Goal: Transaction & Acquisition: Obtain resource

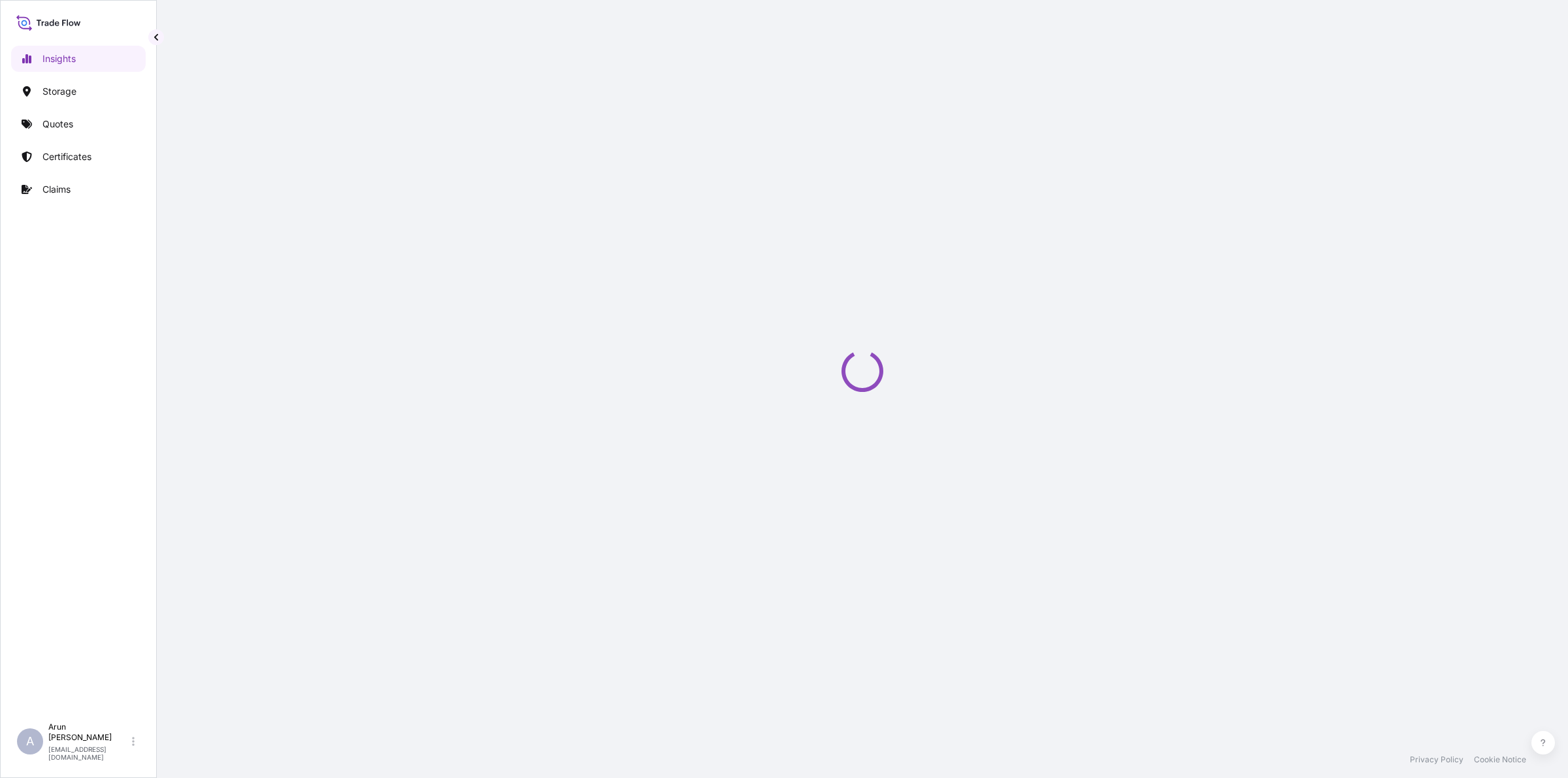
select select "2025"
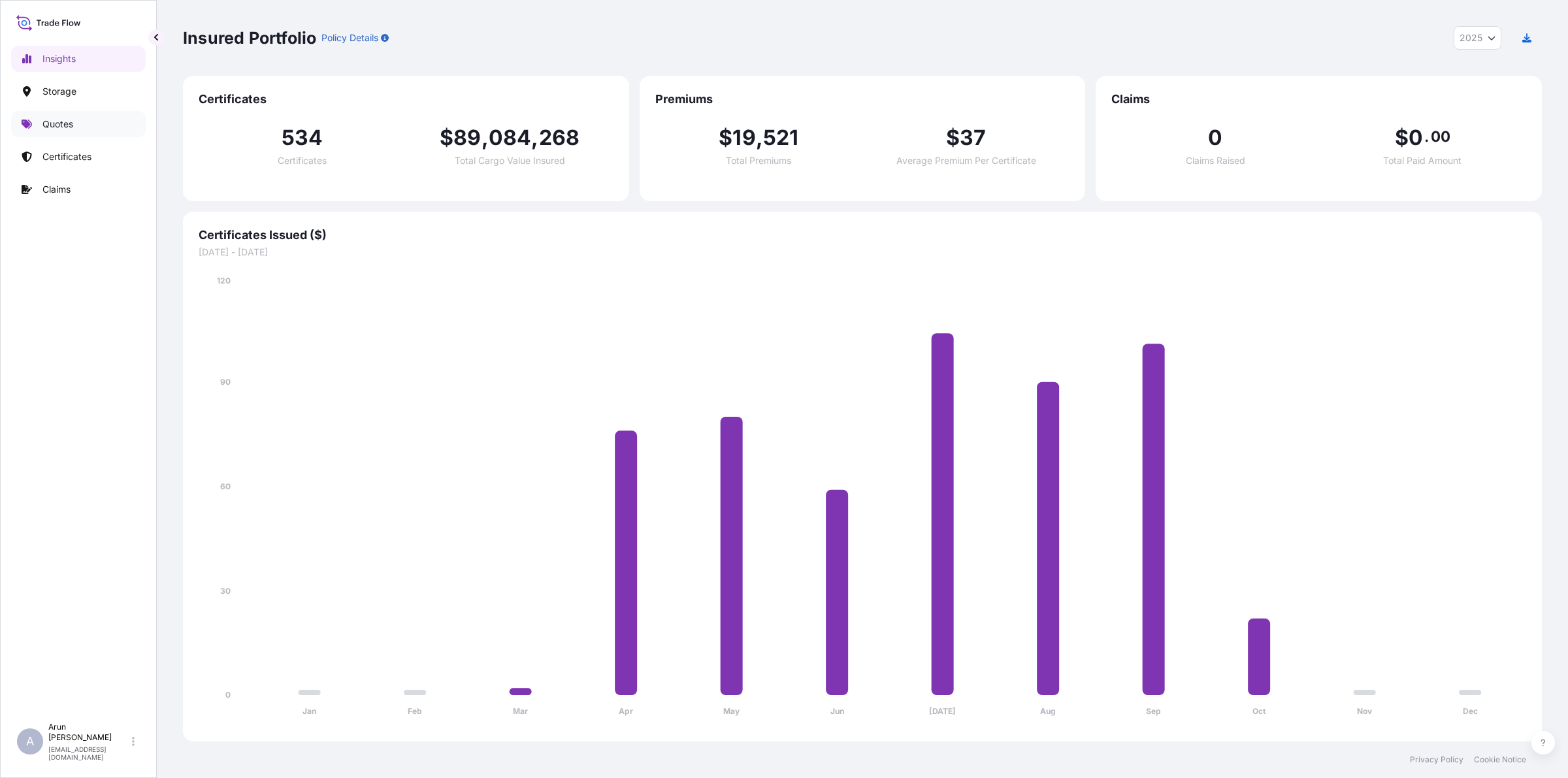
click at [52, 125] on p "Quotes" at bounding box center [58, 123] width 31 height 13
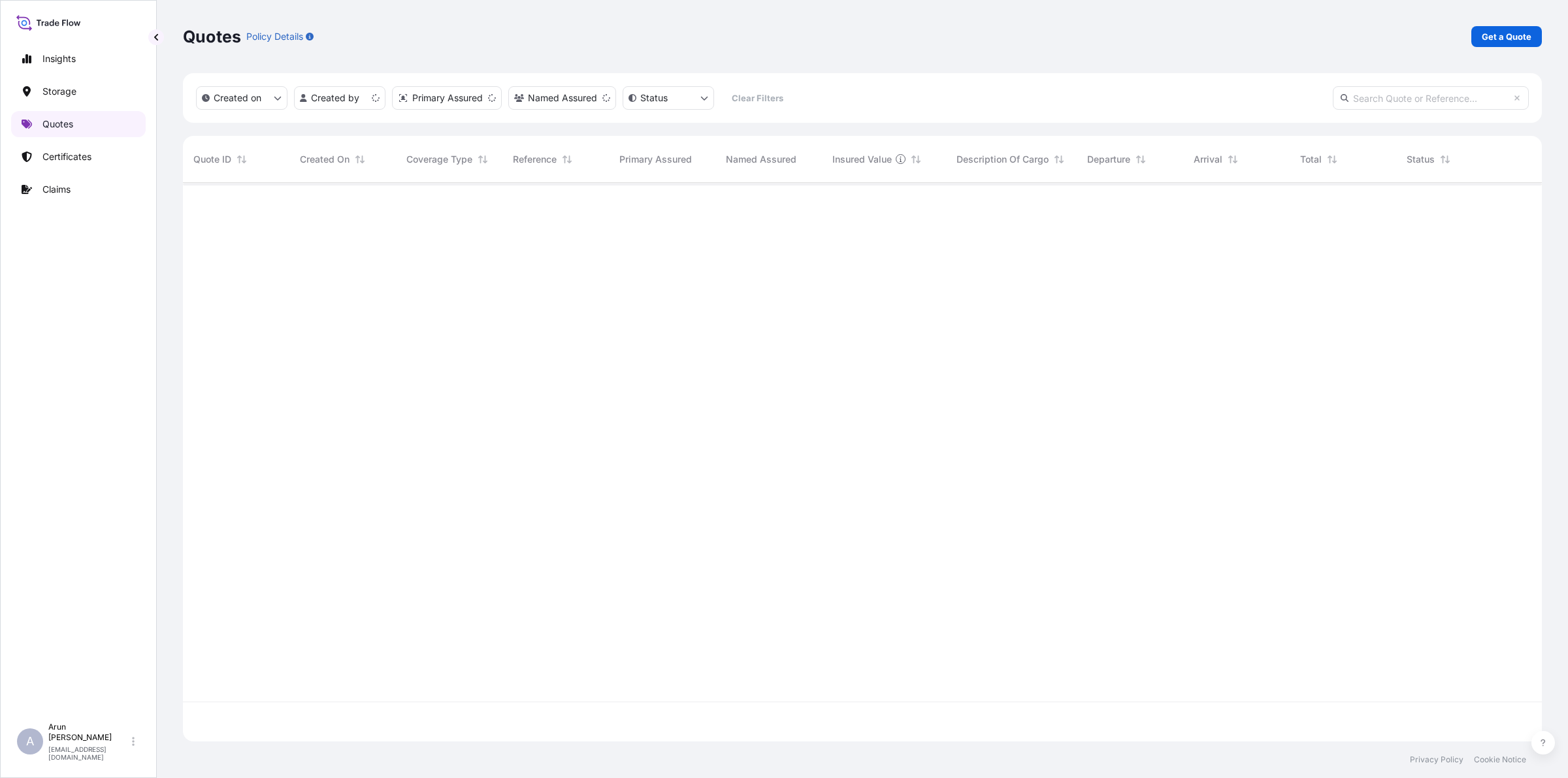
scroll to position [553, 1346]
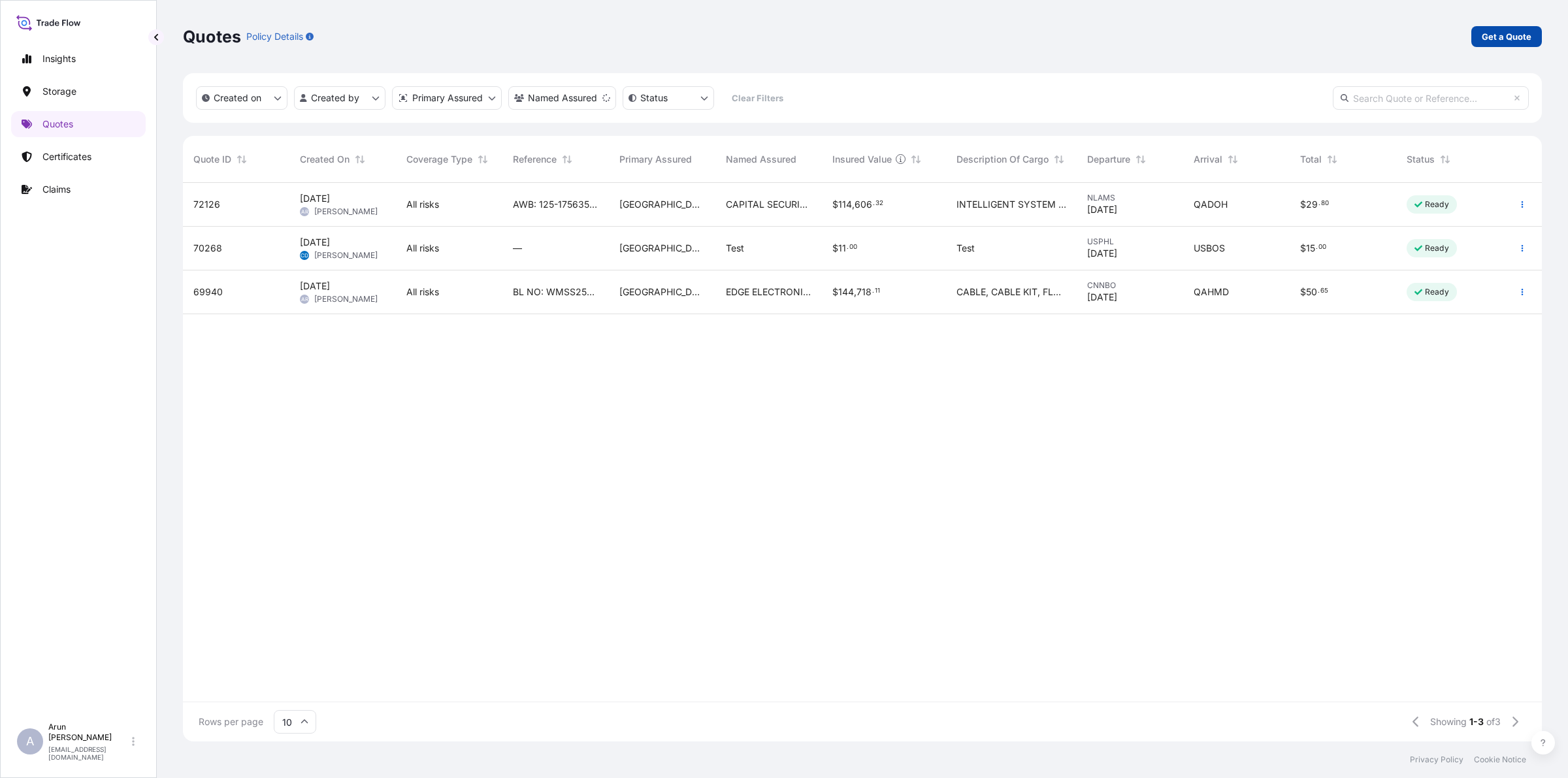
click at [1517, 44] on link "Get a Quote" at bounding box center [1506, 37] width 70 height 21
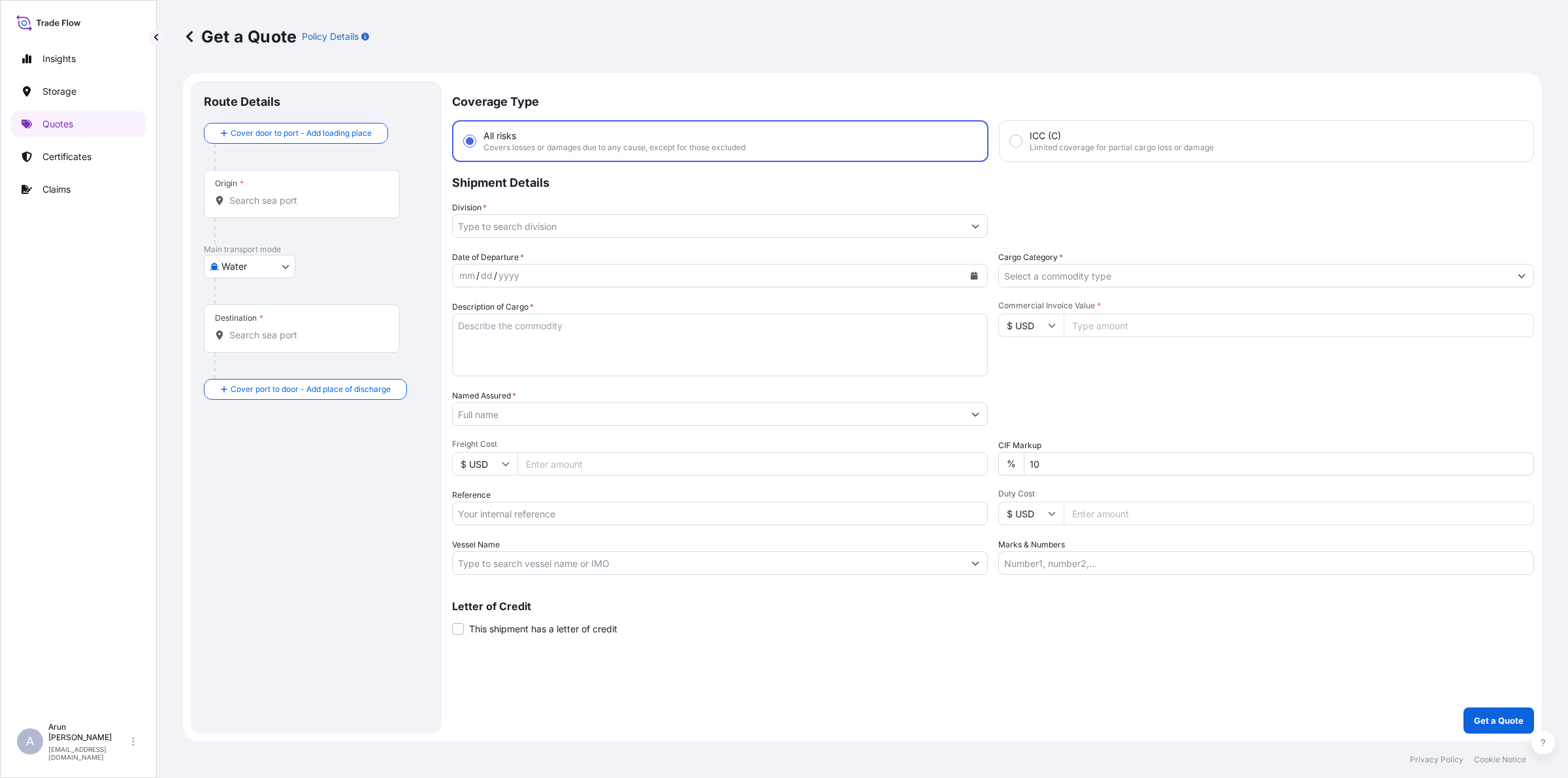
click at [292, 281] on div at bounding box center [321, 291] width 214 height 27
click at [285, 269] on body "Insights Storage Quotes Certificates Claims A [PERSON_NAME] [PERSON_NAME][EMAIL…" at bounding box center [784, 389] width 1568 height 778
click at [223, 341] on div "Inland" at bounding box center [249, 347] width 81 height 23
select select "Inland"
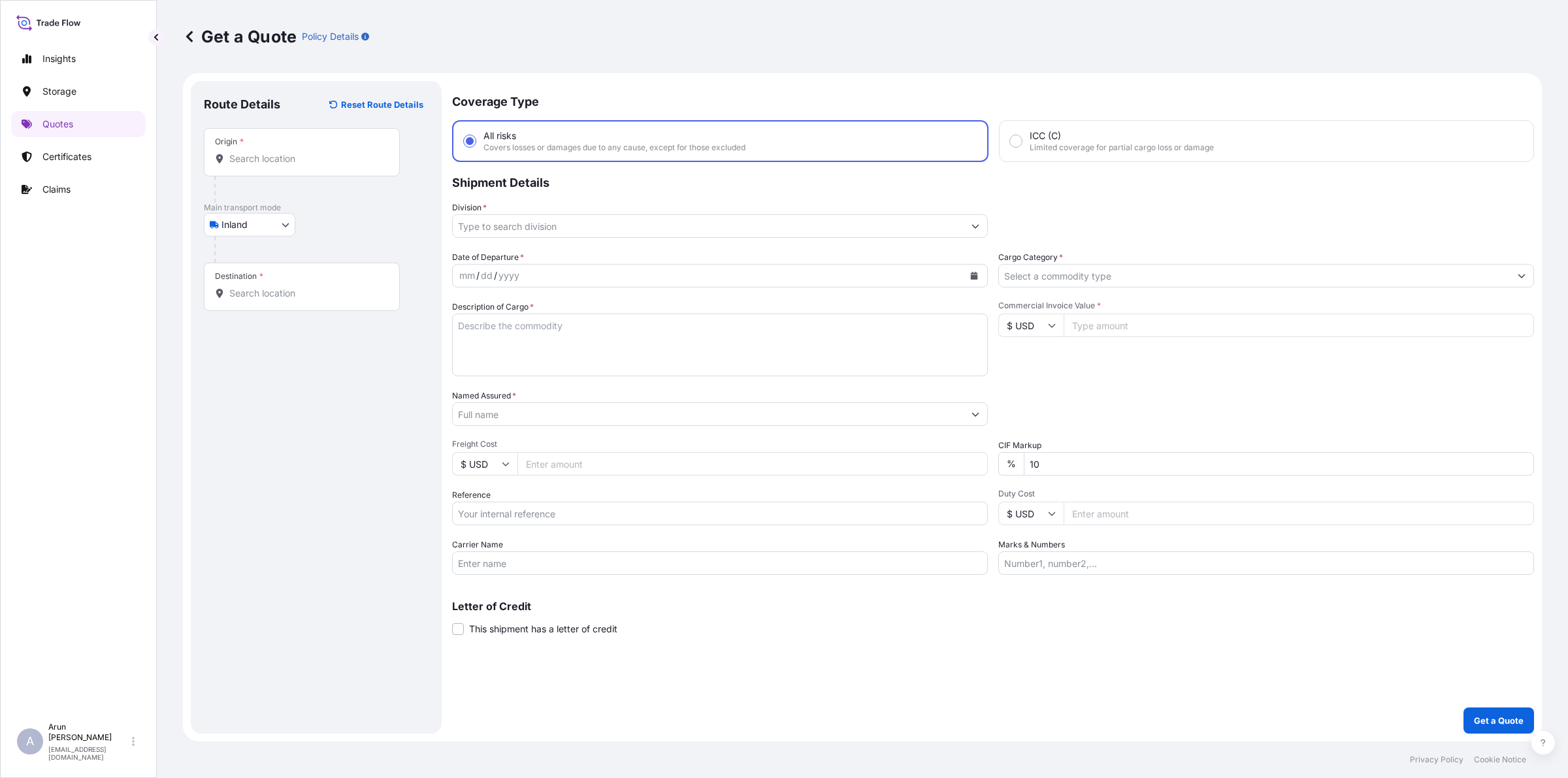
click at [550, 462] on input "Freight Cost" at bounding box center [753, 463] width 471 height 23
type input "9530"
click at [284, 163] on input "Origin *" at bounding box center [306, 158] width 154 height 13
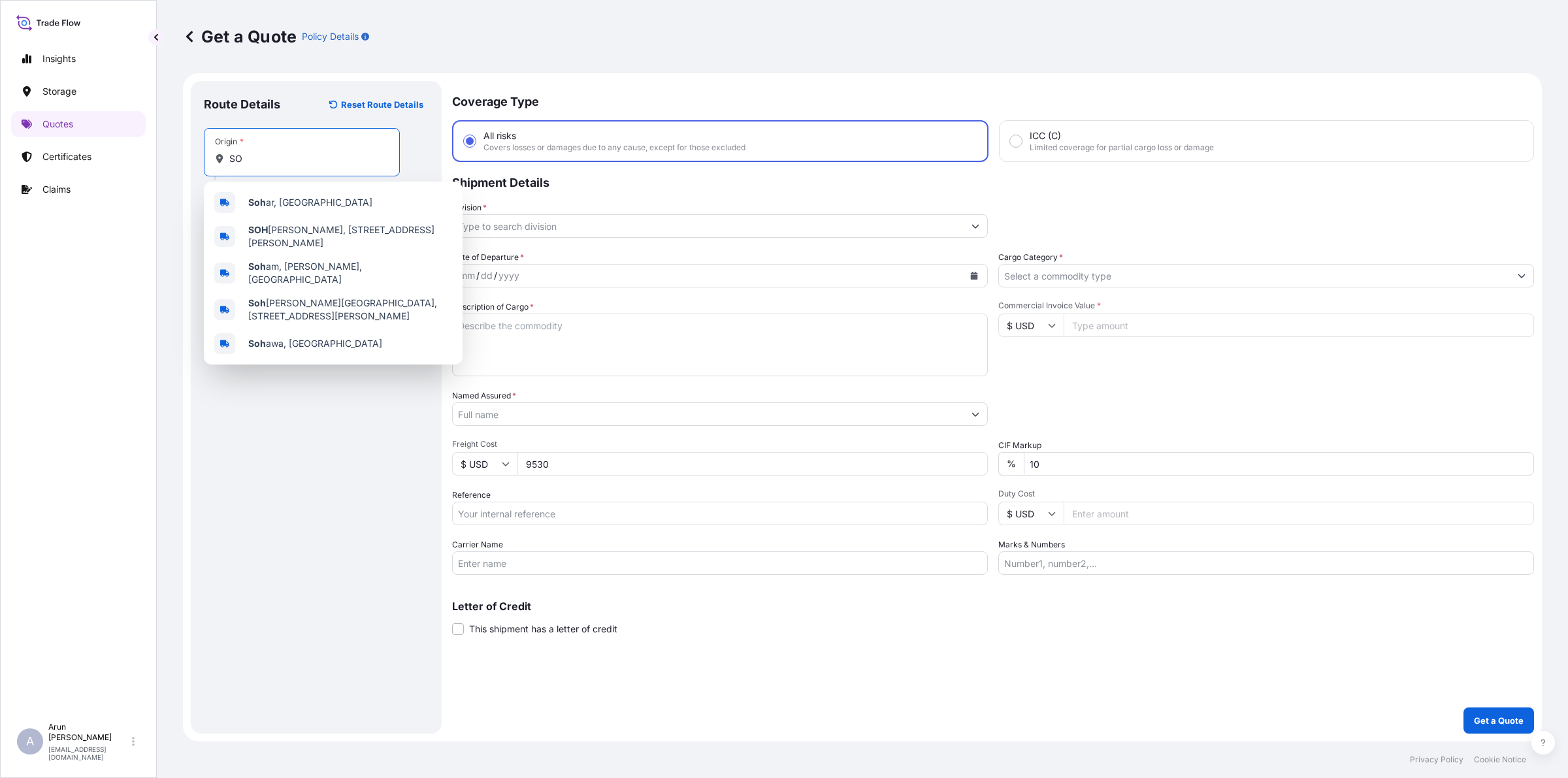
type input "S"
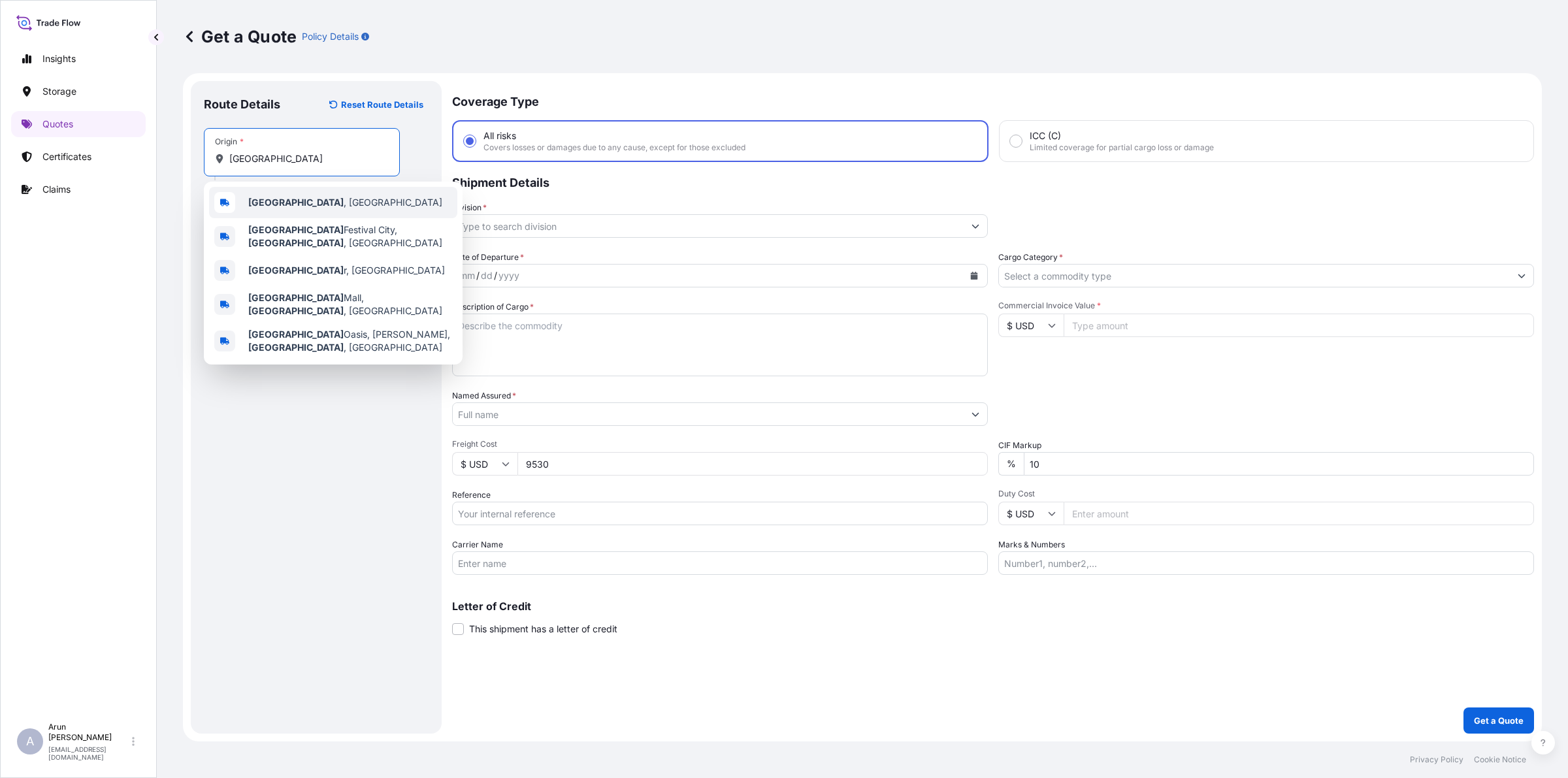
click at [306, 205] on div "[GEOGRAPHIC_DATA] , [GEOGRAPHIC_DATA]" at bounding box center [333, 202] width 248 height 32
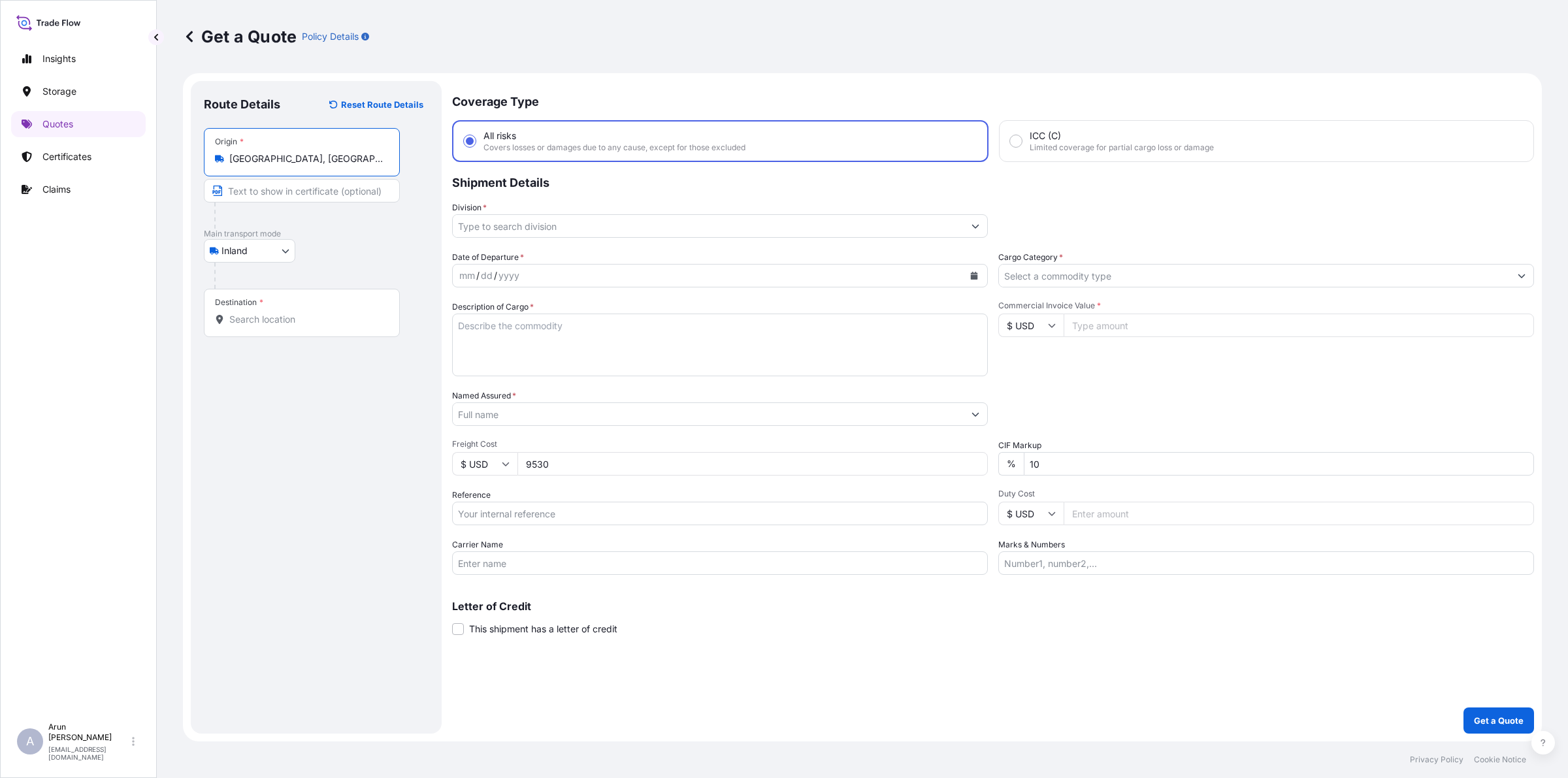
type input "[GEOGRAPHIC_DATA], [GEOGRAPHIC_DATA]"
click at [316, 191] on input "Text to appear on certificate" at bounding box center [301, 190] width 196 height 23
type input "QATAR ALUMINIUM LIMITED COMPANY(Q.S.C), [GEOGRAPHIC_DATA], [GEOGRAPHIC_DATA]."
click at [369, 192] on input "QATAR ALUMINIUM LIMITED COMPANY(Q.S.C), [GEOGRAPHIC_DATA], [GEOGRAPHIC_DATA]." at bounding box center [301, 190] width 196 height 23
click at [292, 316] on input "Destination *" at bounding box center [306, 319] width 154 height 13
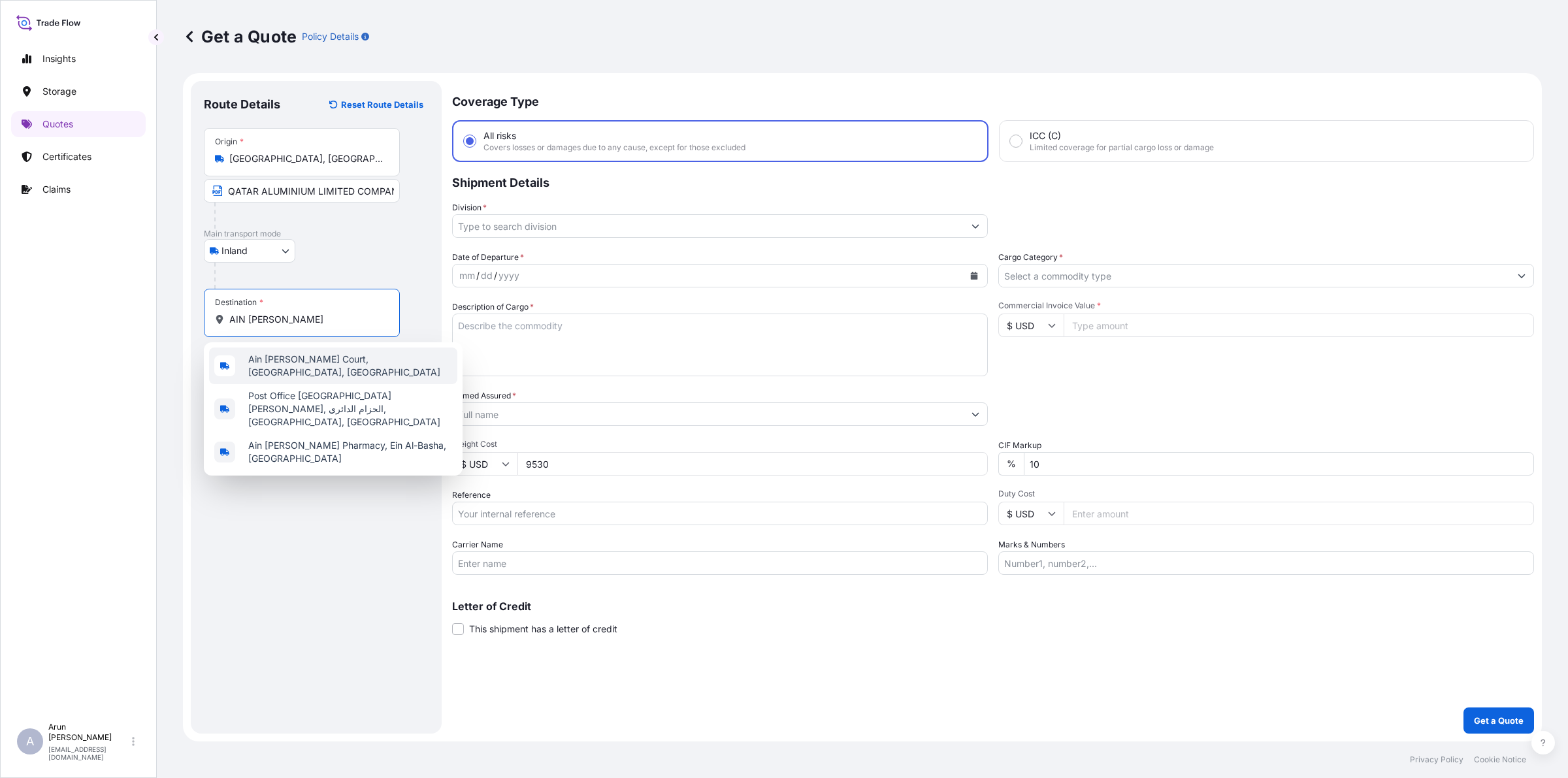
drag, startPoint x: 343, startPoint y: 324, endPoint x: 237, endPoint y: 332, distance: 106.3
click at [237, 332] on div "Destination * [GEOGRAPHIC_DATA][PERSON_NAME]" at bounding box center [301, 312] width 196 height 48
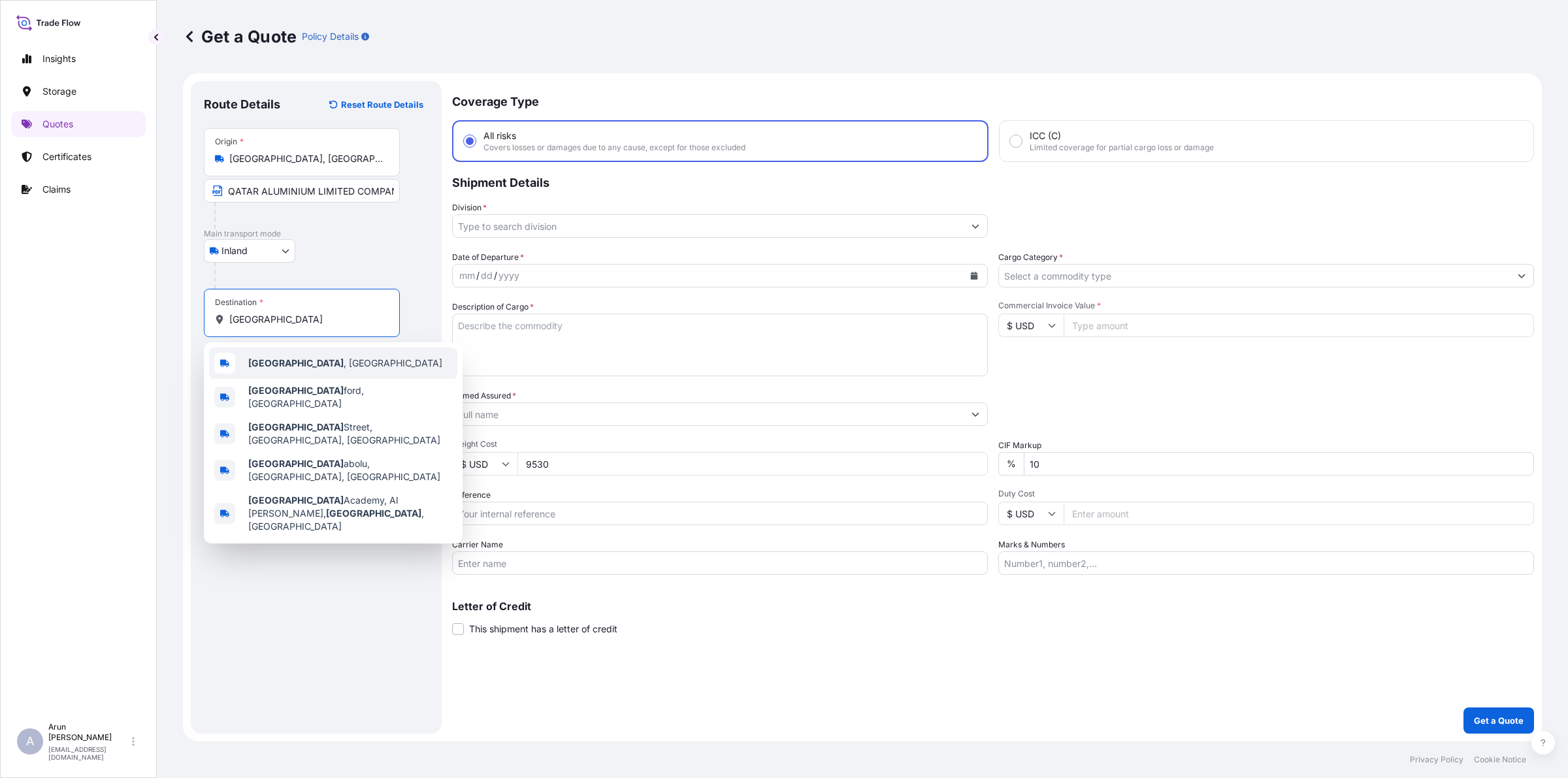
click at [272, 361] on b "[GEOGRAPHIC_DATA]" at bounding box center [295, 363] width 95 height 11
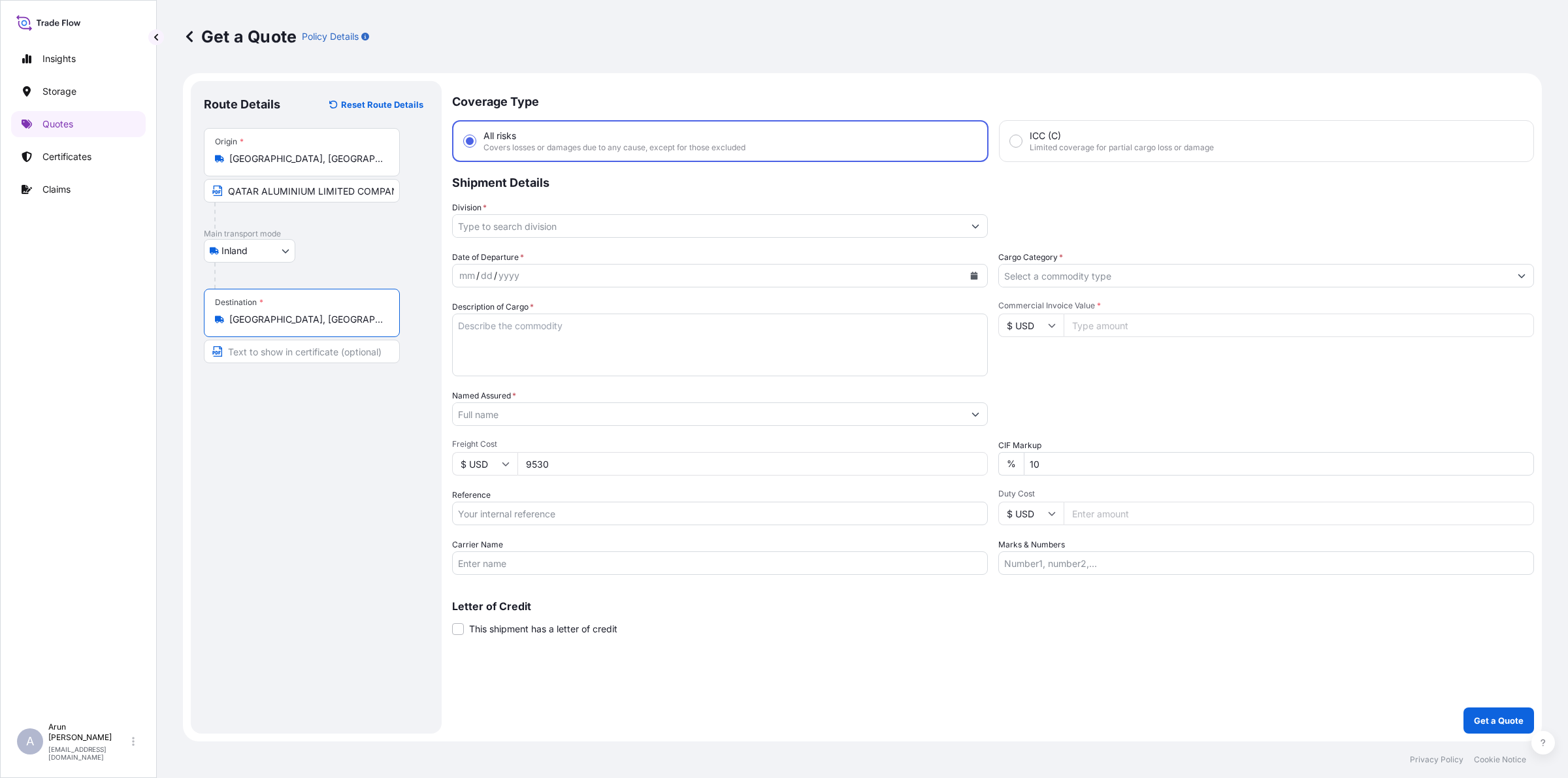
type input "[GEOGRAPHIC_DATA], [GEOGRAPHIC_DATA]"
click at [285, 352] on input "Text to appear on certificate" at bounding box center [301, 351] width 196 height 23
type input "ARAB ALUMINIUM INDUSTRY CO.,LTD (ARAL). [PERSON_NAME][GEOGRAPHIC_DATA]"
click at [374, 353] on input "ARAB ALUMINIUM INDUSTRY CO.,LTD (ARAL). [PERSON_NAME][GEOGRAPHIC_DATA]" at bounding box center [301, 351] width 196 height 23
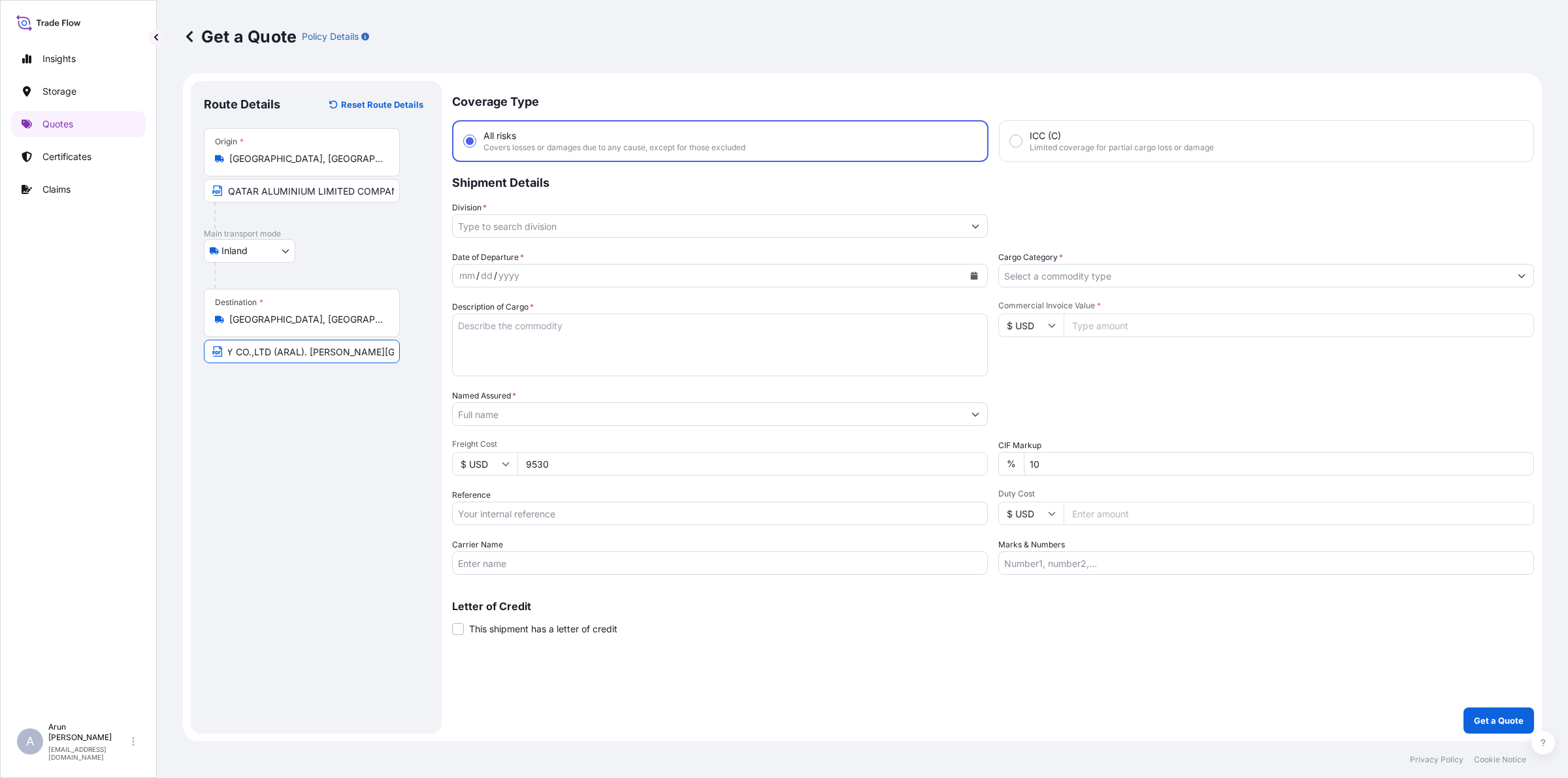
drag, startPoint x: 307, startPoint y: 354, endPoint x: 356, endPoint y: 360, distance: 49.4
click at [356, 360] on input "ARAB ALUMINIUM INDUSTRY CO.,LTD (ARAL). [PERSON_NAME][GEOGRAPHIC_DATA]" at bounding box center [301, 351] width 196 height 23
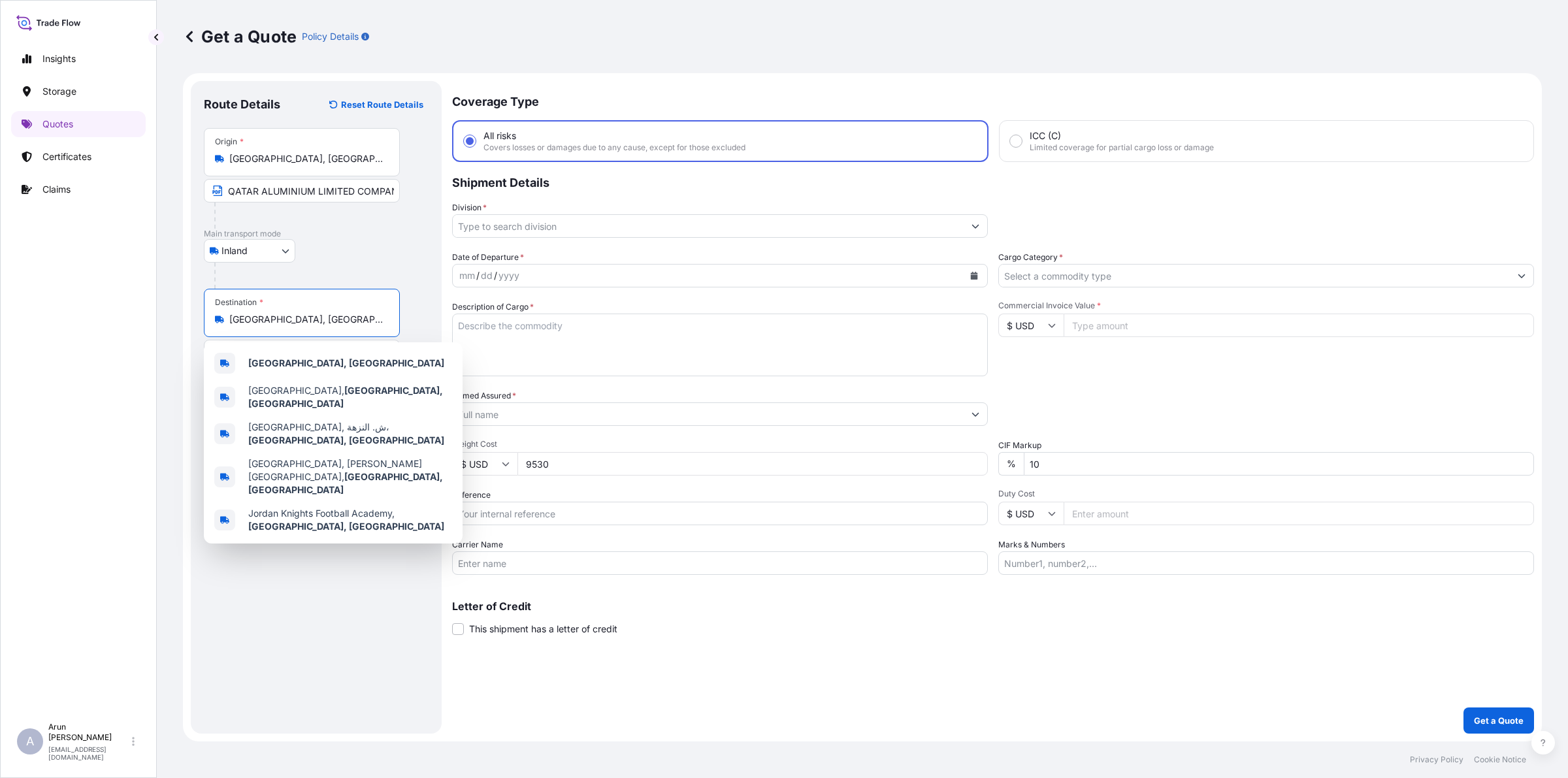
drag, startPoint x: 299, startPoint y: 324, endPoint x: 165, endPoint y: 330, distance: 134.1
click at [165, 330] on div "Get a Quote Policy Details Route Details Reset Route Details Place of loading R…" at bounding box center [862, 371] width 1411 height 741
paste input "in [GEOGRAPHIC_DATA]"
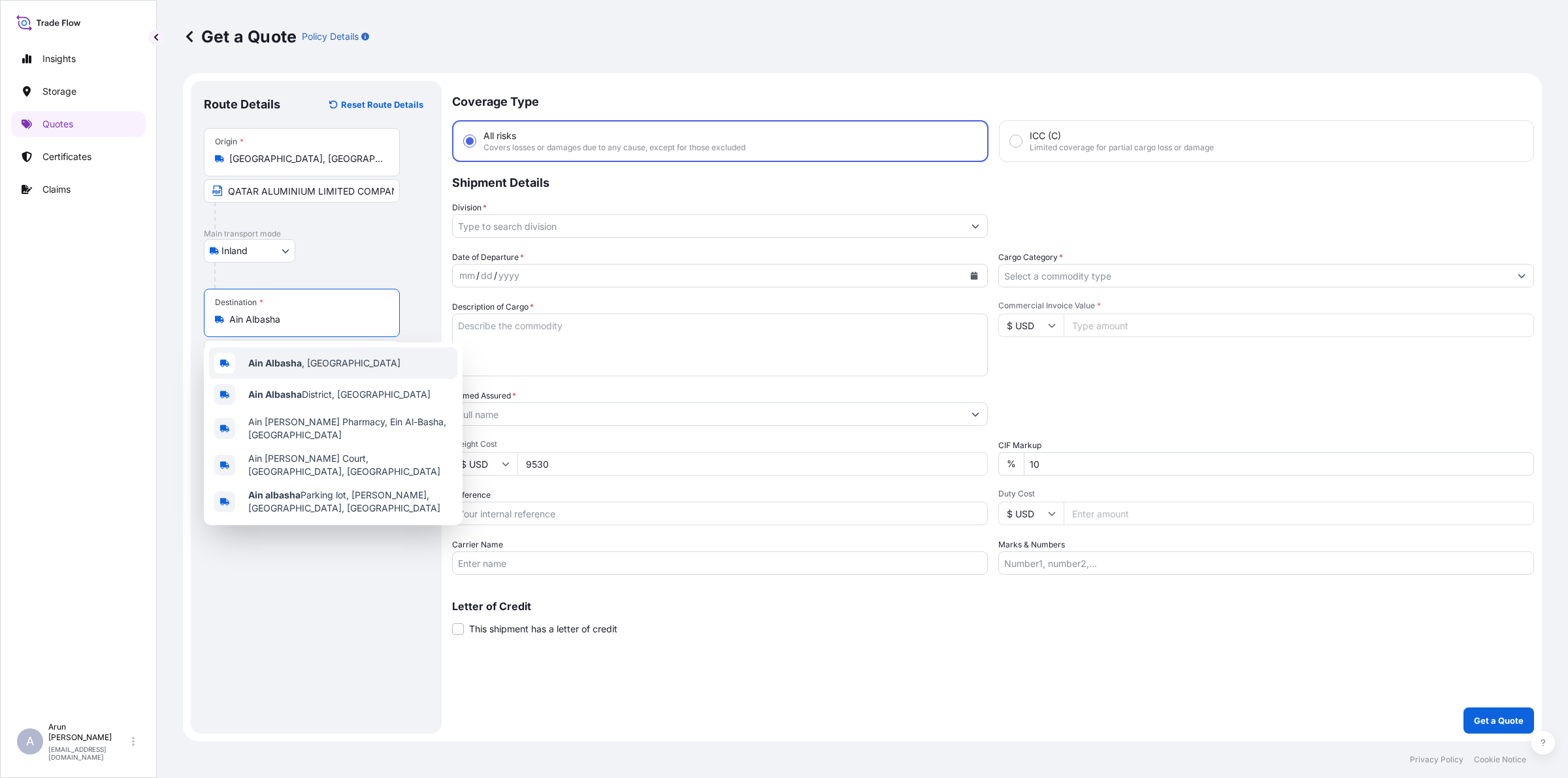
click at [321, 371] on div "[PERSON_NAME] , [GEOGRAPHIC_DATA]" at bounding box center [333, 363] width 248 height 32
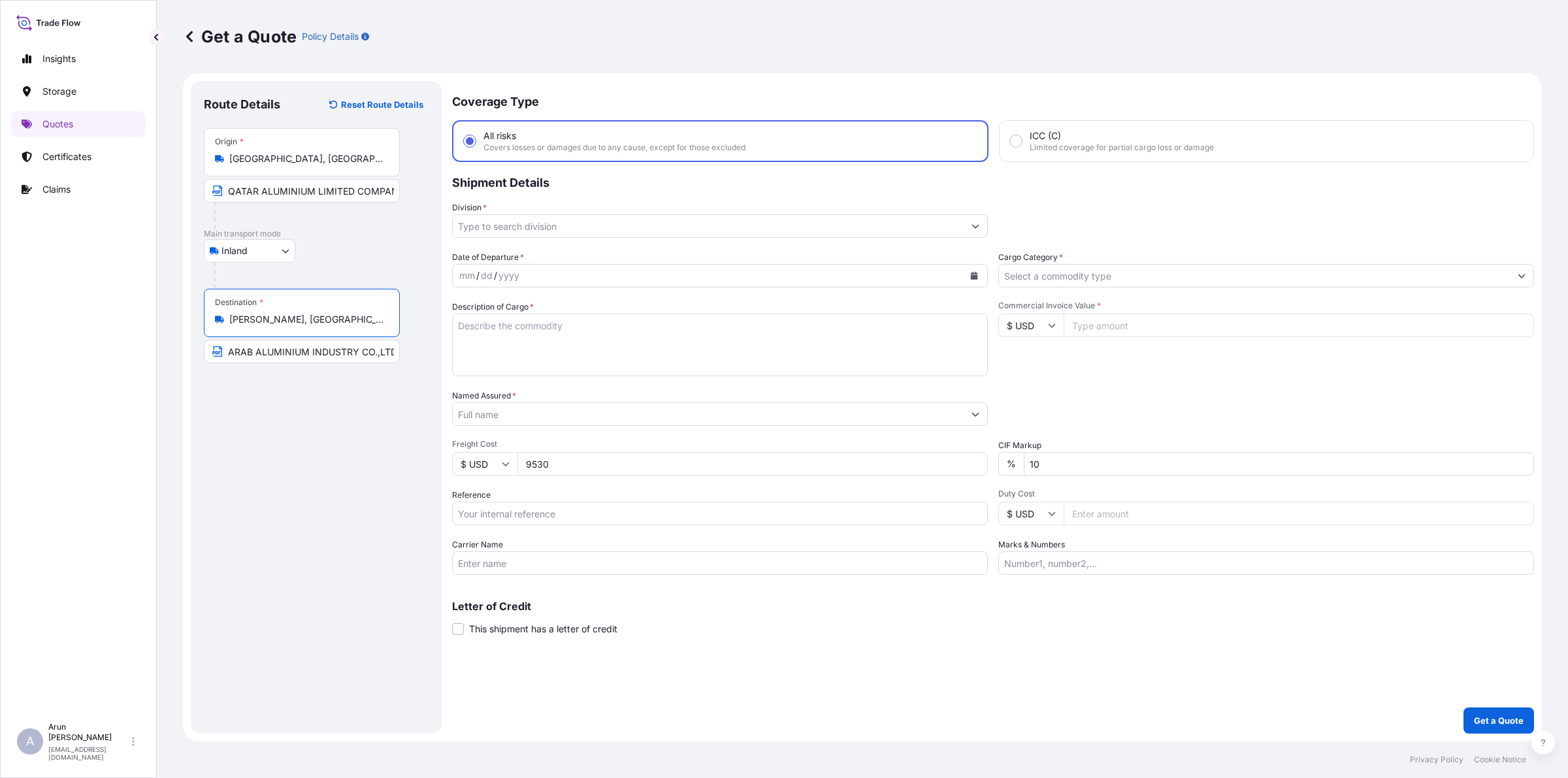
type input "[PERSON_NAME], [GEOGRAPHIC_DATA]"
click at [609, 227] on input "Division *" at bounding box center [708, 225] width 511 height 23
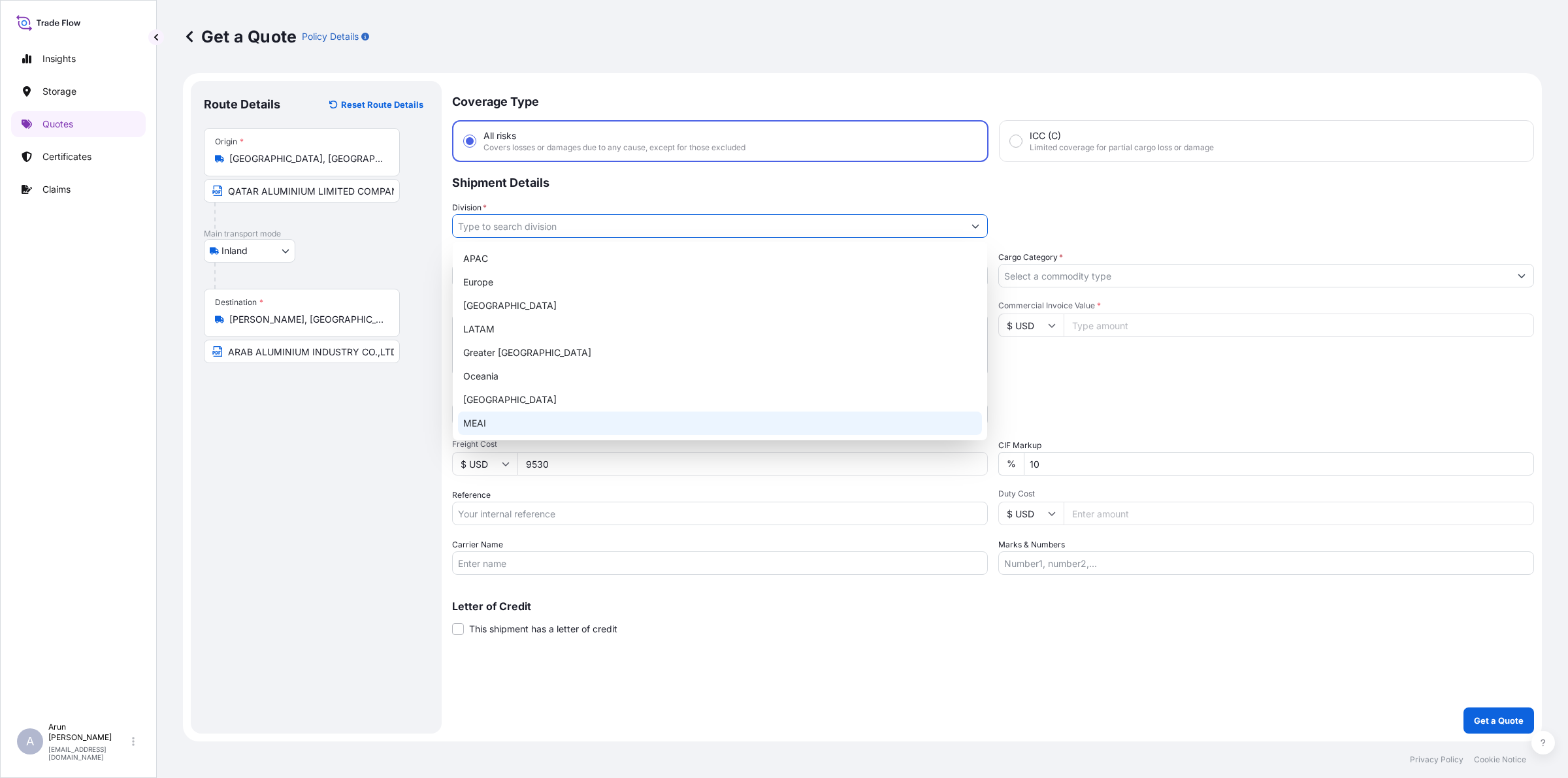
click at [477, 433] on div "MEAI" at bounding box center [720, 423] width 524 height 23
type input "MEAI"
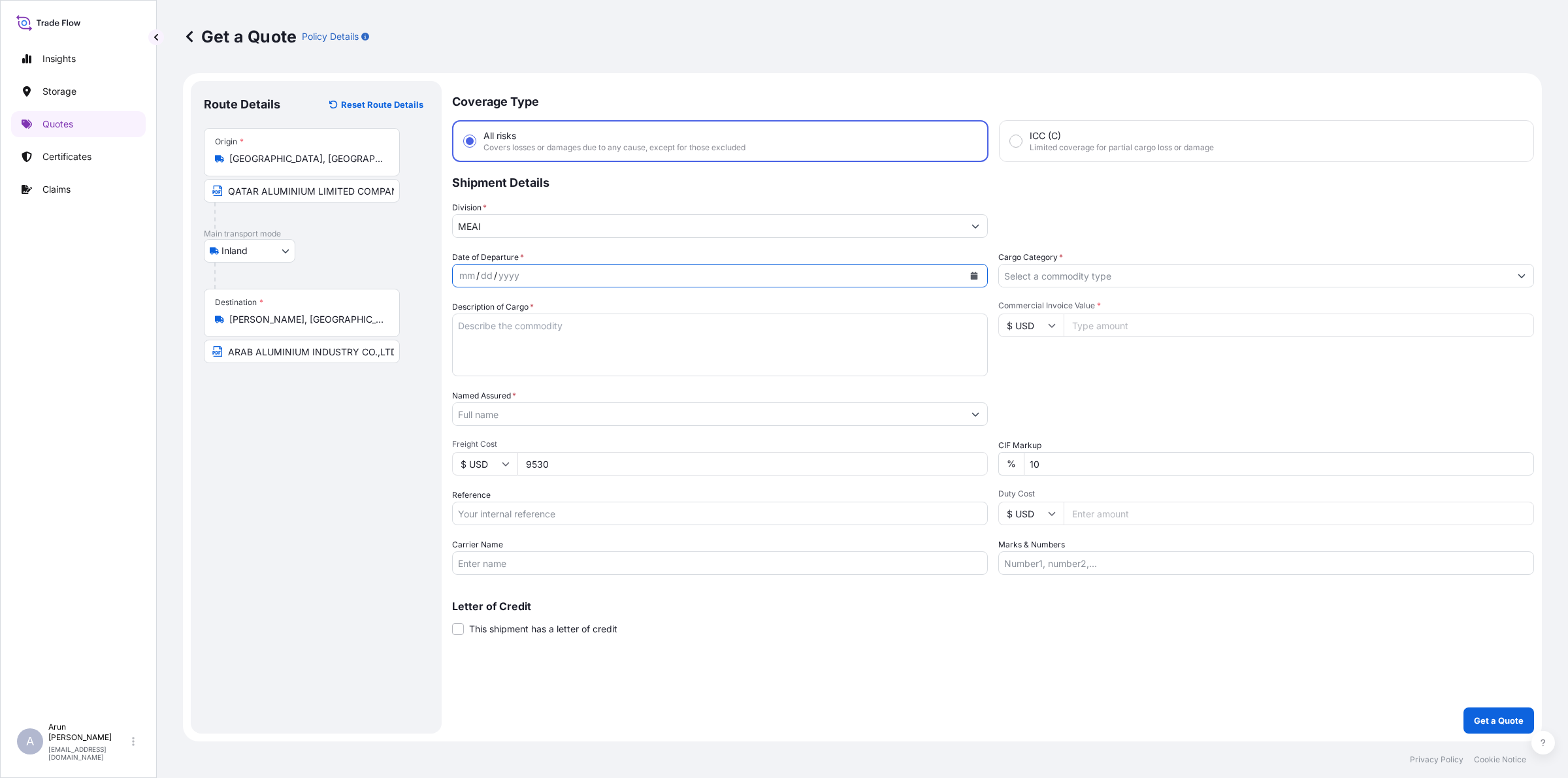
click at [973, 275] on icon "Calendar" at bounding box center [974, 276] width 7 height 8
click at [544, 381] on div "8" at bounding box center [549, 384] width 23 height 23
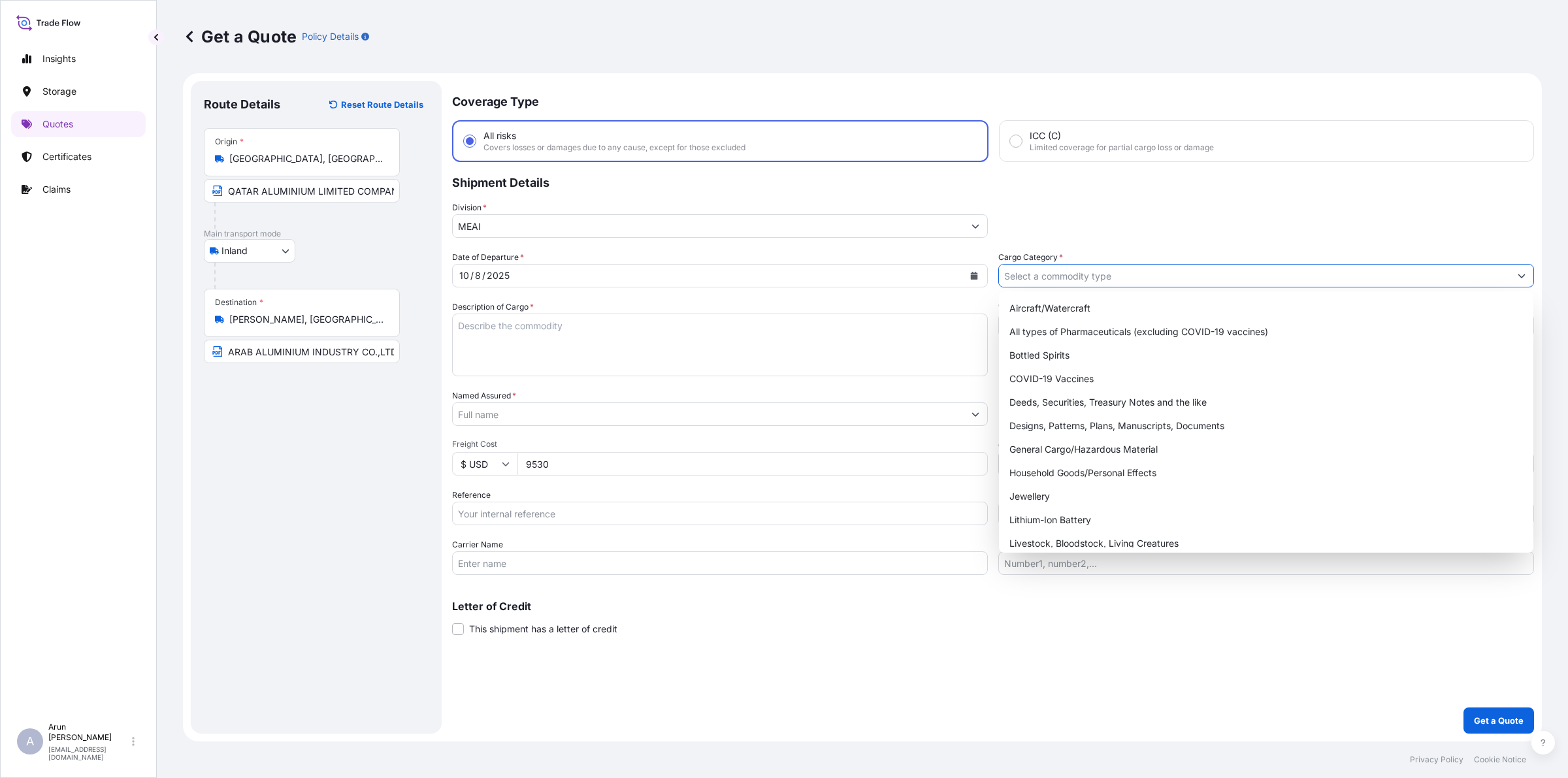
click at [1086, 277] on input "Cargo Category *" at bounding box center [1254, 275] width 511 height 23
click at [1047, 451] on div "General Cargo/Hazardous Material" at bounding box center [1266, 448] width 524 height 23
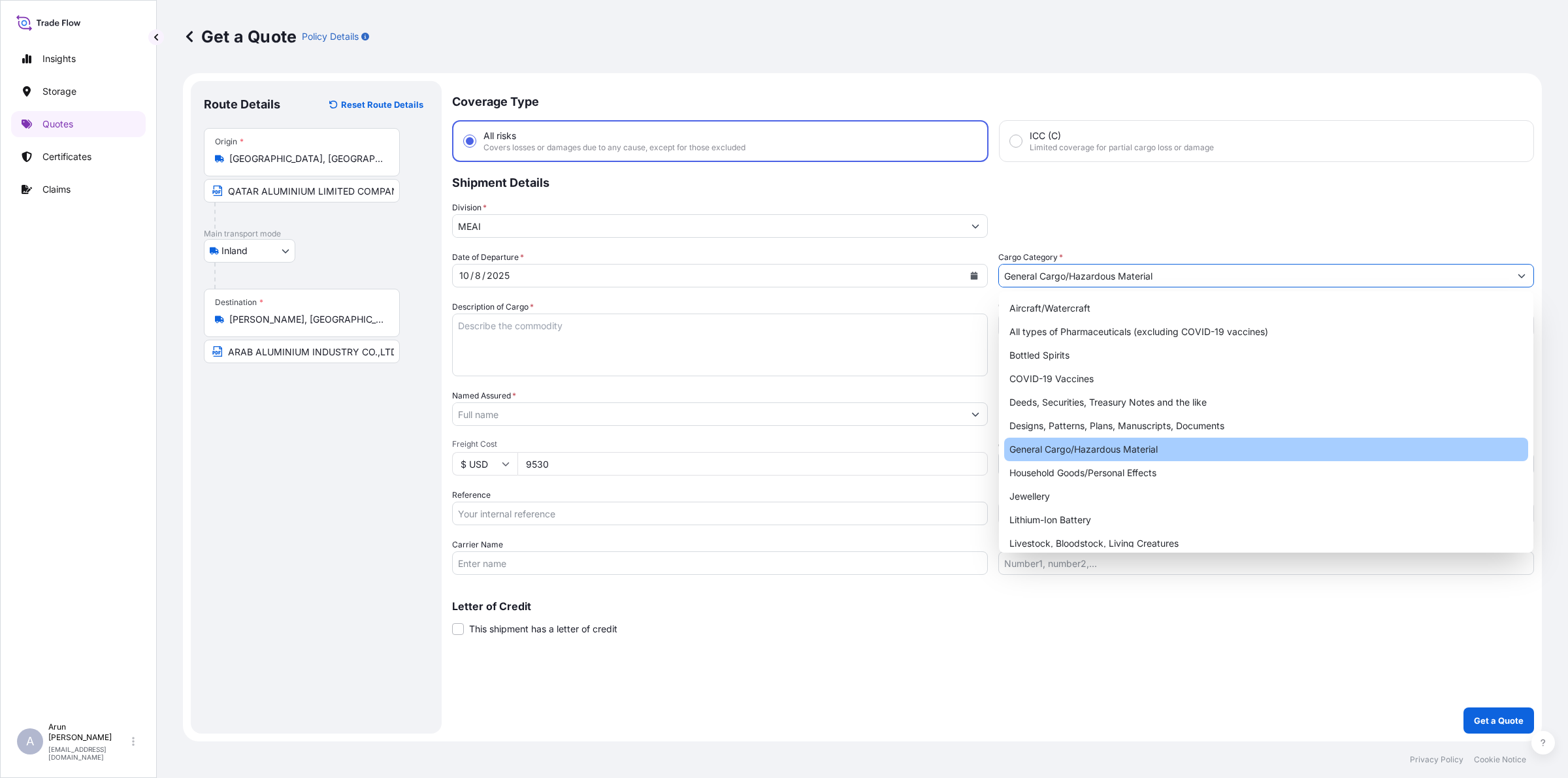
type input "General Cargo/Hazardous Material"
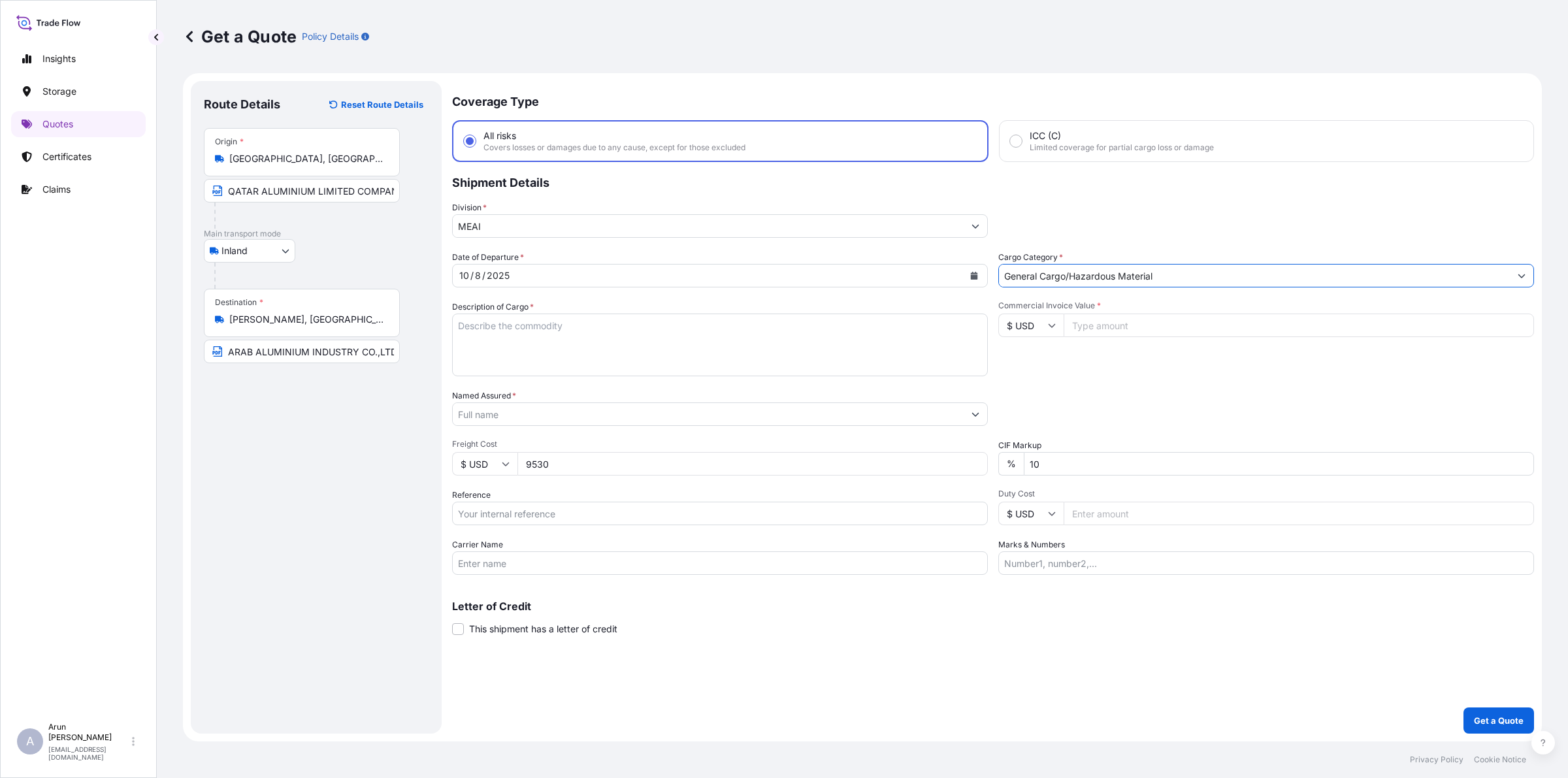
click at [622, 353] on textarea "Description of Cargo *" at bounding box center [720, 344] width 536 height 62
type textarea "PRIMARY ALUMINIUM BILLET"
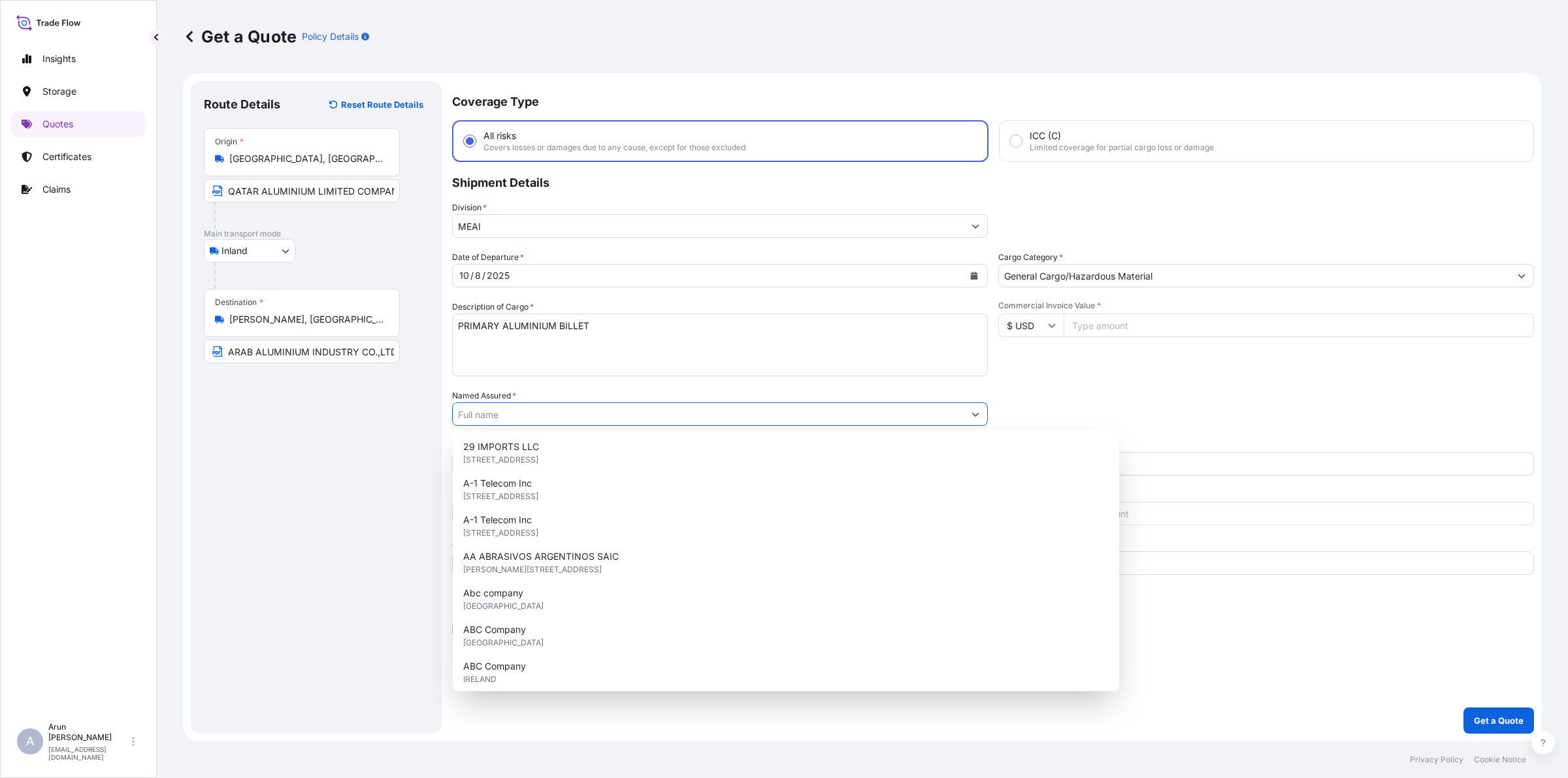
click at [539, 416] on input "Named Assured *" at bounding box center [708, 413] width 511 height 23
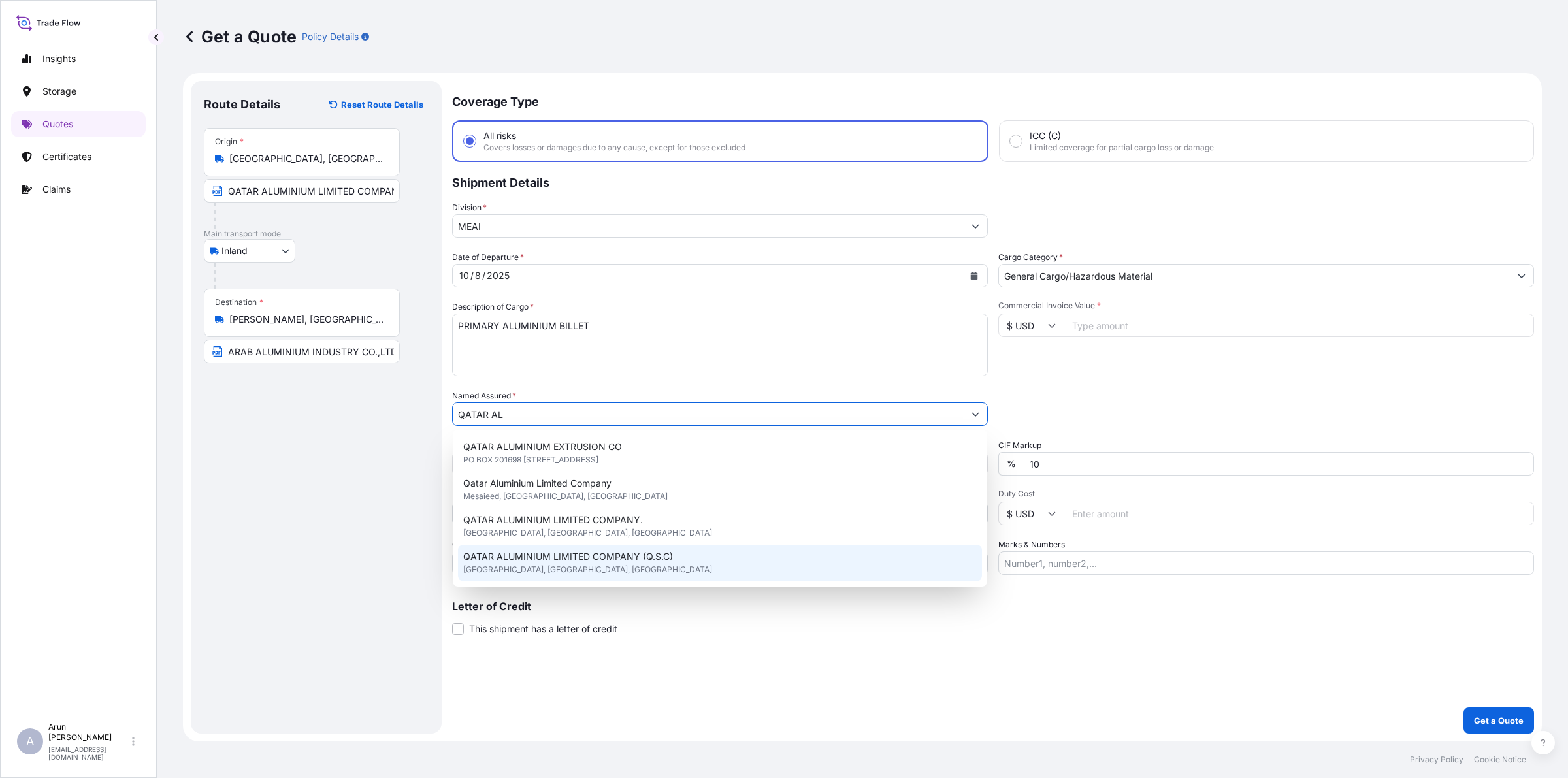
click at [592, 559] on span "QATAR ALUMINIUM LIMITED COMPANY (Q.S.C)" at bounding box center [567, 556] width 210 height 13
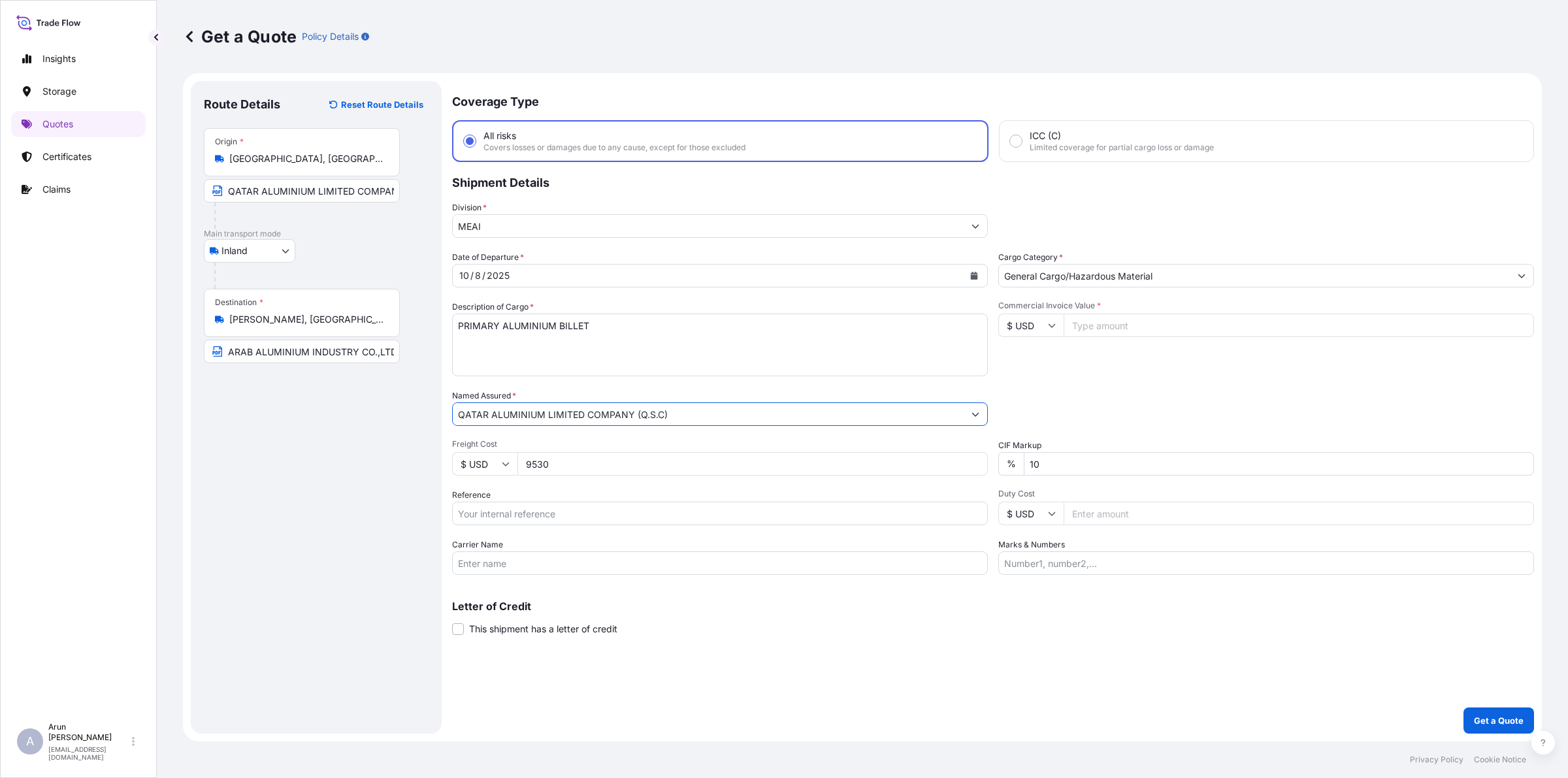
type input "QATAR ALUMINIUM LIMITED COMPANY (Q.S.C)"
click at [602, 514] on input "Reference" at bounding box center [720, 513] width 536 height 23
type input "QA1001046117"
click at [622, 562] on input "Carrier Name" at bounding box center [720, 562] width 536 height 23
type input "BY TRUCK"
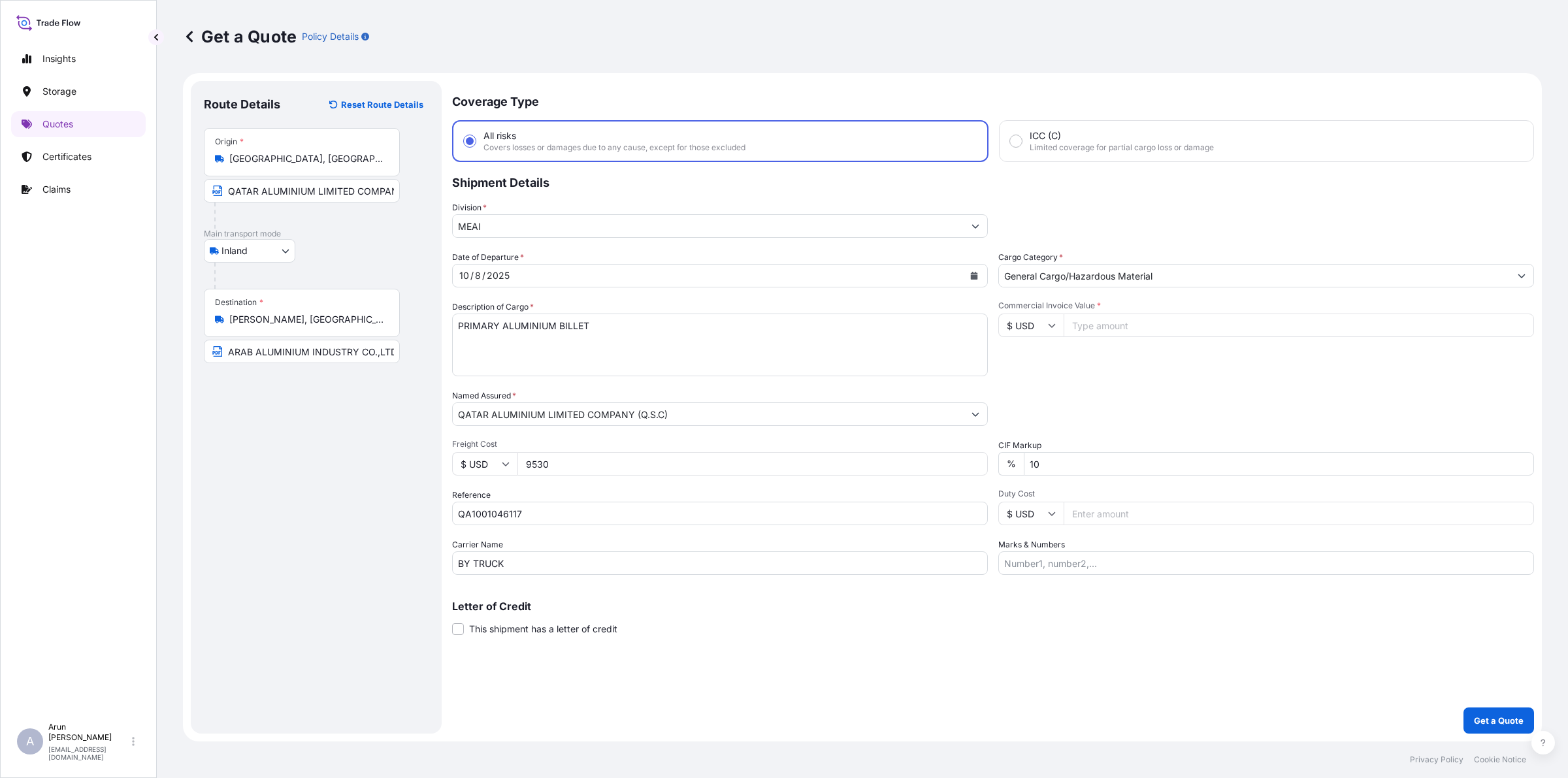
click at [1190, 318] on input "Commercial Invoice Value *" at bounding box center [1299, 324] width 471 height 23
type input "282248.70"
drag, startPoint x: 1042, startPoint y: 462, endPoint x: 1025, endPoint y: 465, distance: 17.3
click at [1025, 465] on input "10" at bounding box center [1279, 463] width 510 height 23
type input "0"
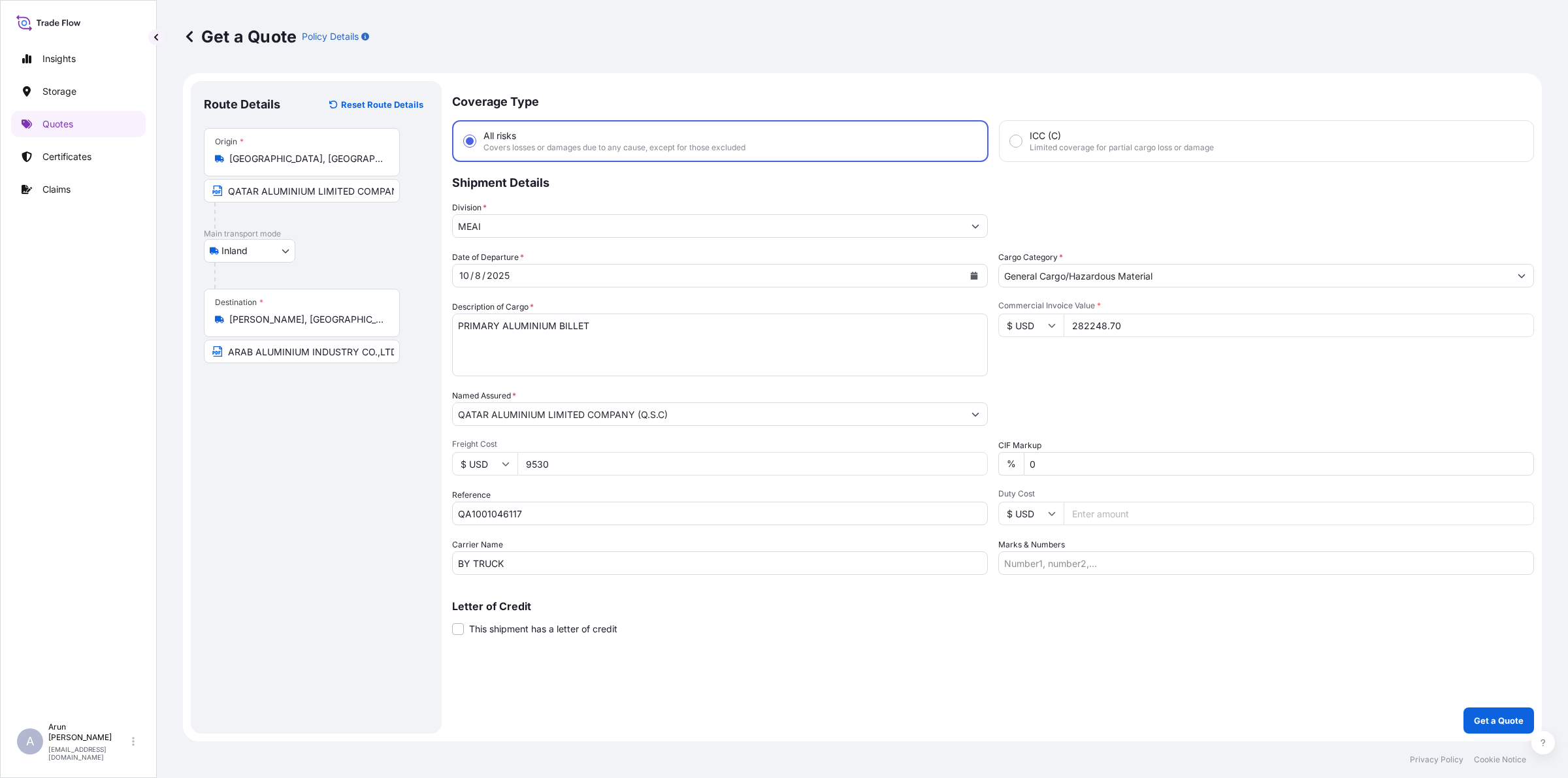
click at [1105, 545] on div "Marks & Numbers" at bounding box center [1266, 556] width 536 height 37
click at [1109, 561] on input "Marks & Numbers" at bounding box center [1266, 562] width 536 height 23
click at [1163, 567] on input "INVOICE NUMBER: QAT/ALCR/25/510 DATE: [DATE]" at bounding box center [1266, 562] width 536 height 23
click at [1207, 565] on input "INVOICE NUMBER: QAT/ALCR/25/589 DATE: [DATE]" at bounding box center [1266, 562] width 536 height 23
click at [1278, 566] on input "INVOICE NUMBER: QAT/ALCR/25/589 DATE: [DATE]" at bounding box center [1266, 562] width 536 height 23
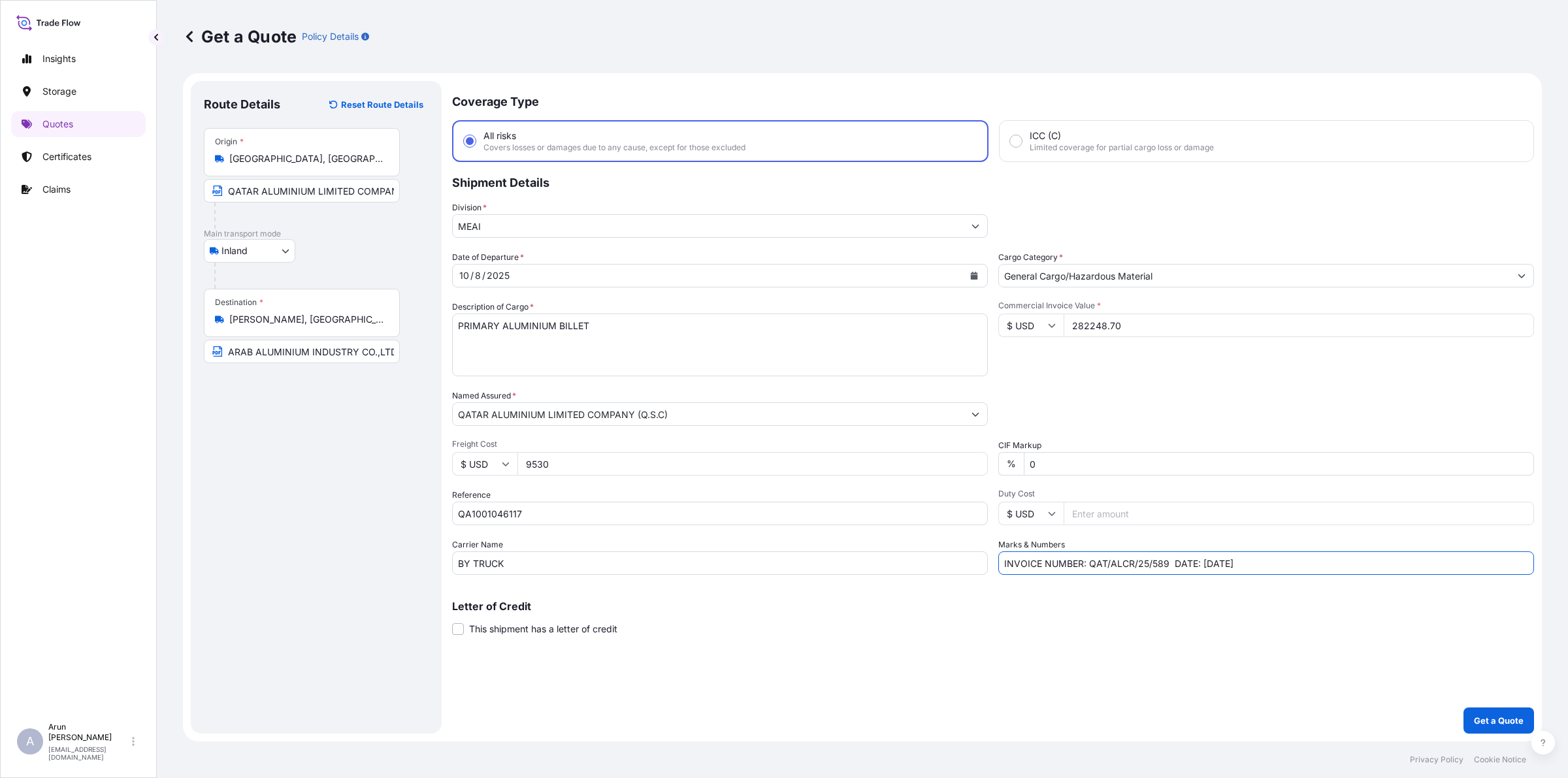
type input "INVOICE NUMBER: QAT/ALCR/25/589 DATE: [DATE]"
click at [1494, 726] on p "Get a Quote" at bounding box center [1499, 720] width 50 height 13
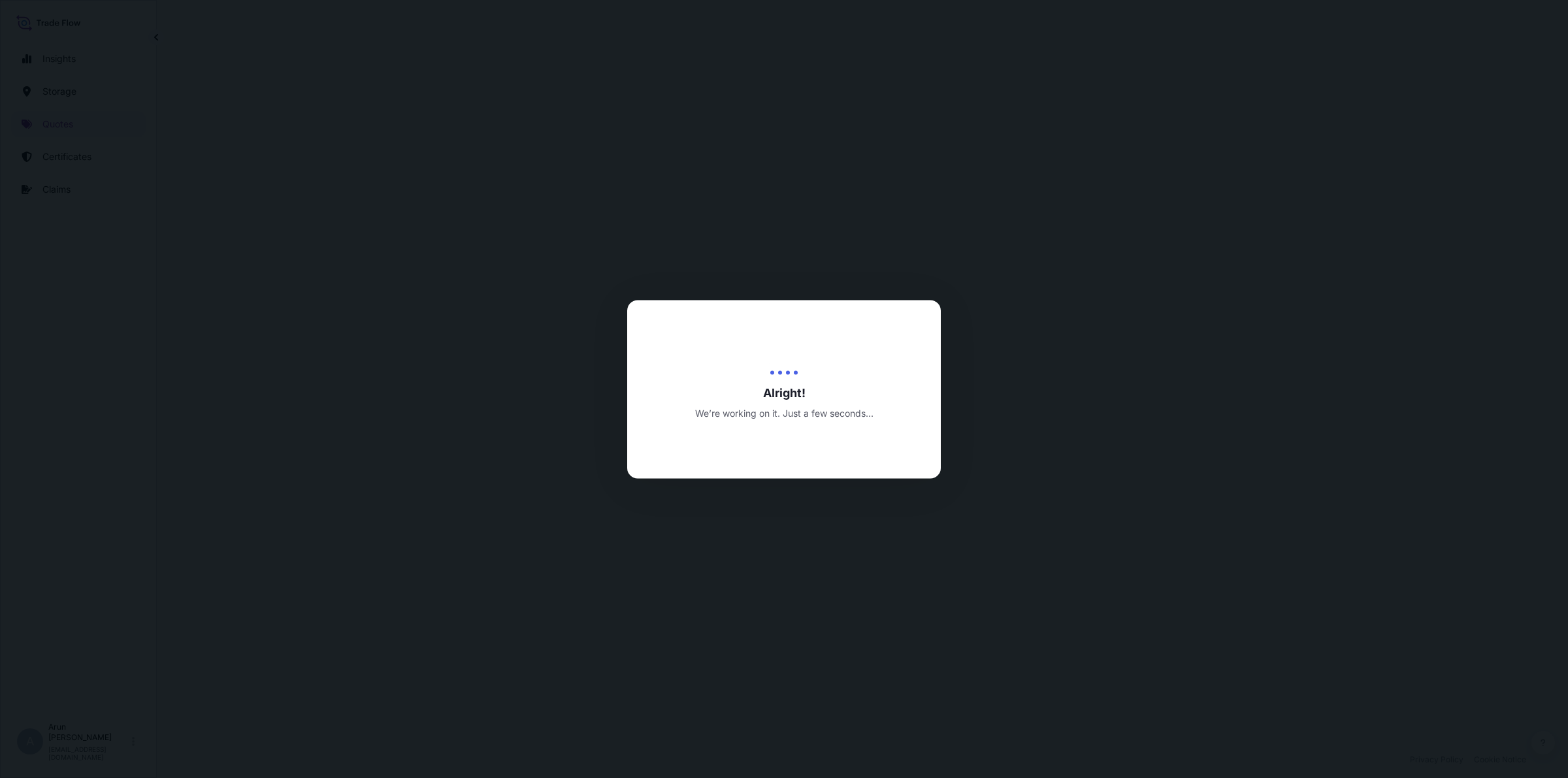
select select "Inland"
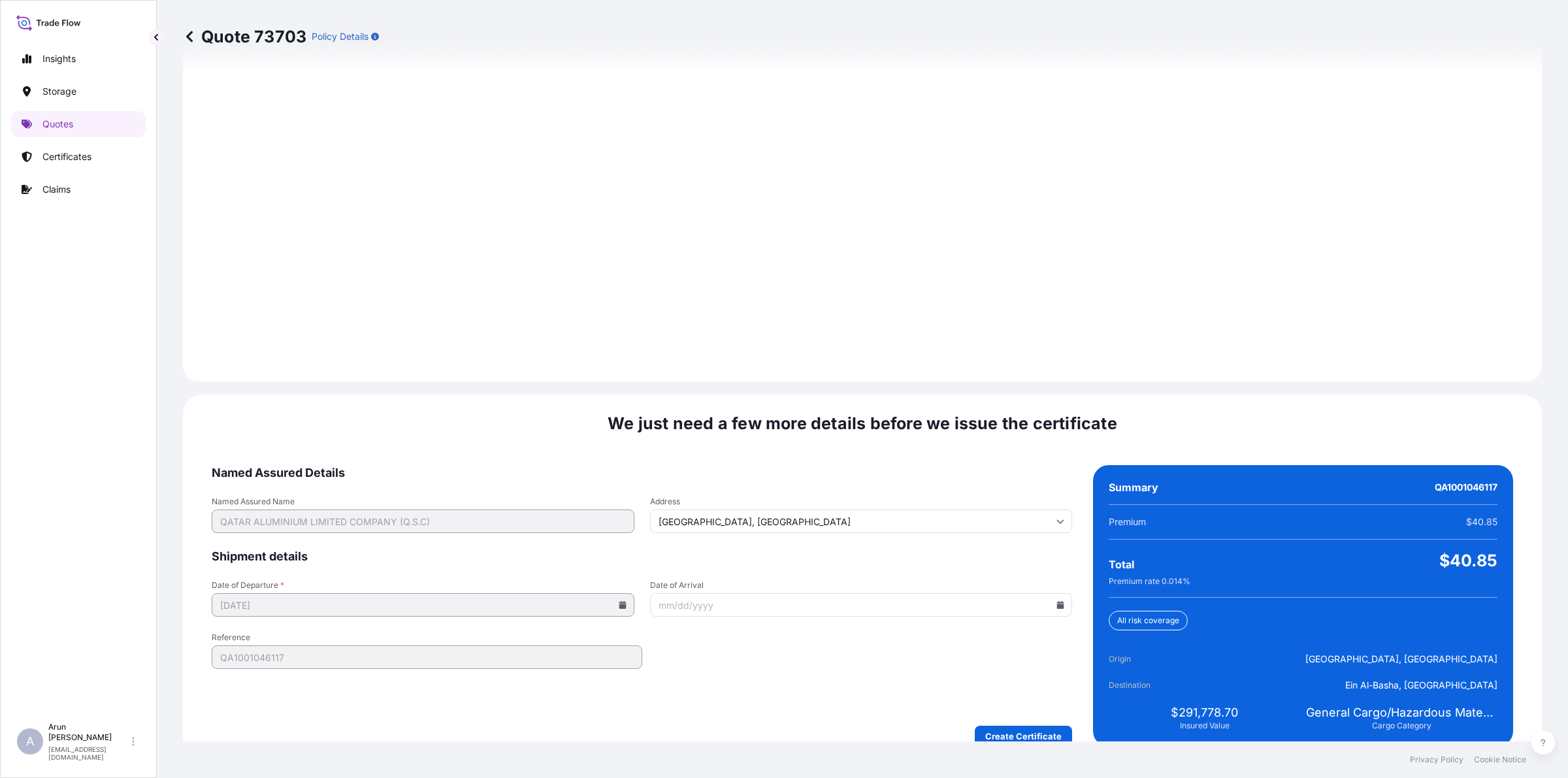
scroll to position [1696, 0]
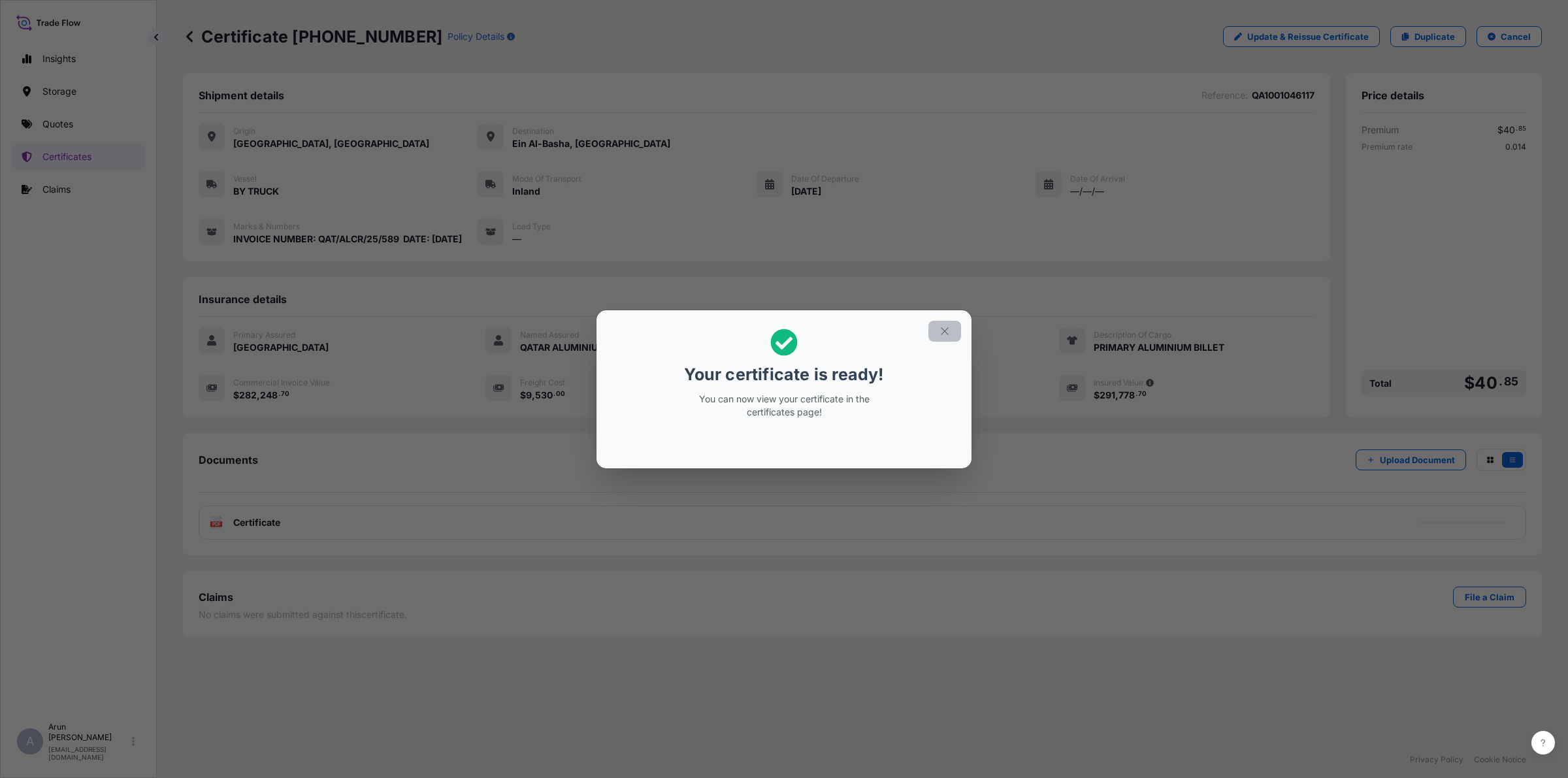
click at [940, 329] on icon "button" at bounding box center [945, 331] width 12 height 12
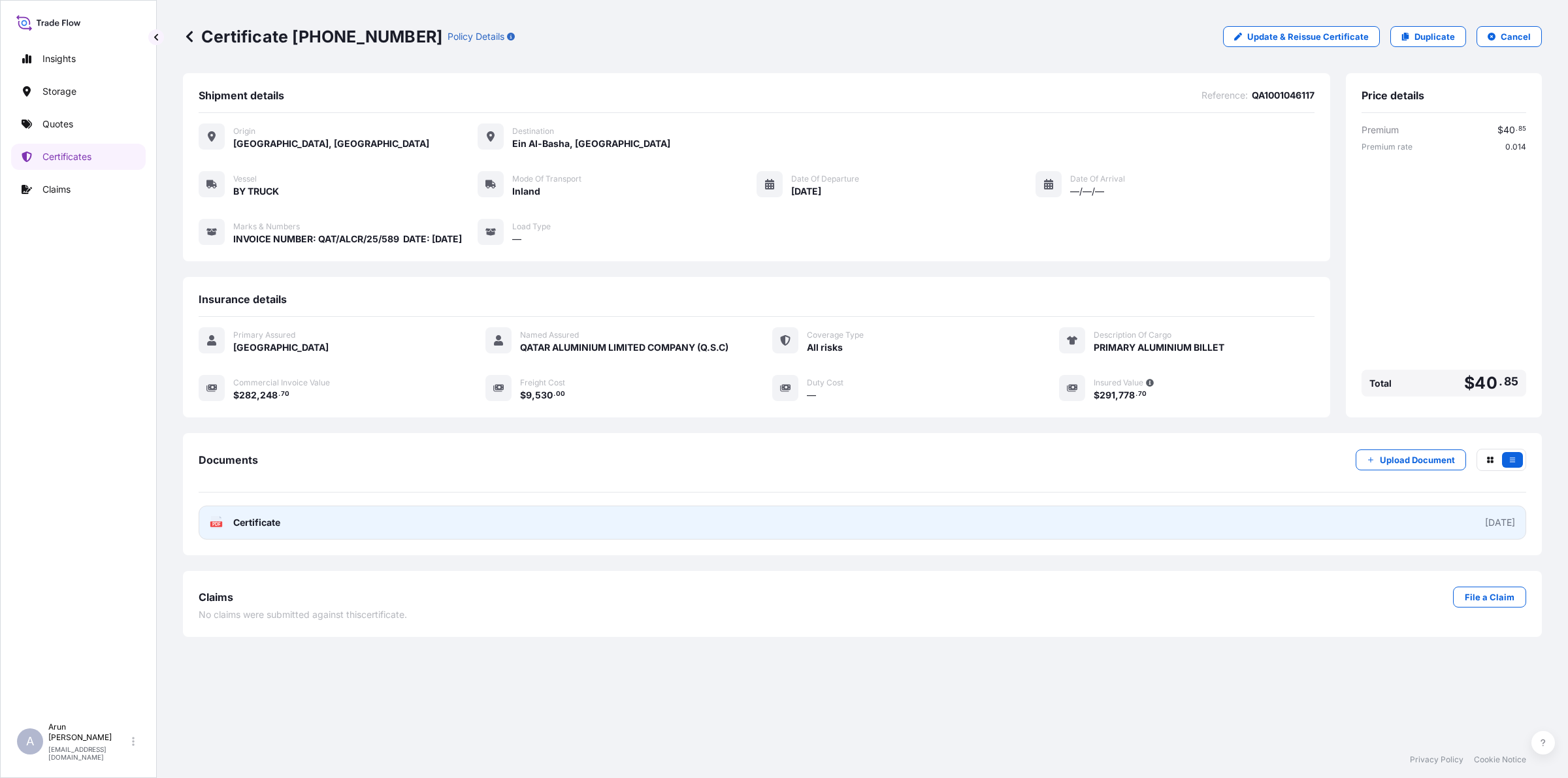
click at [327, 536] on link "PDF Certificate [DATE]" at bounding box center [862, 523] width 1327 height 34
